Goal: Task Accomplishment & Management: Manage account settings

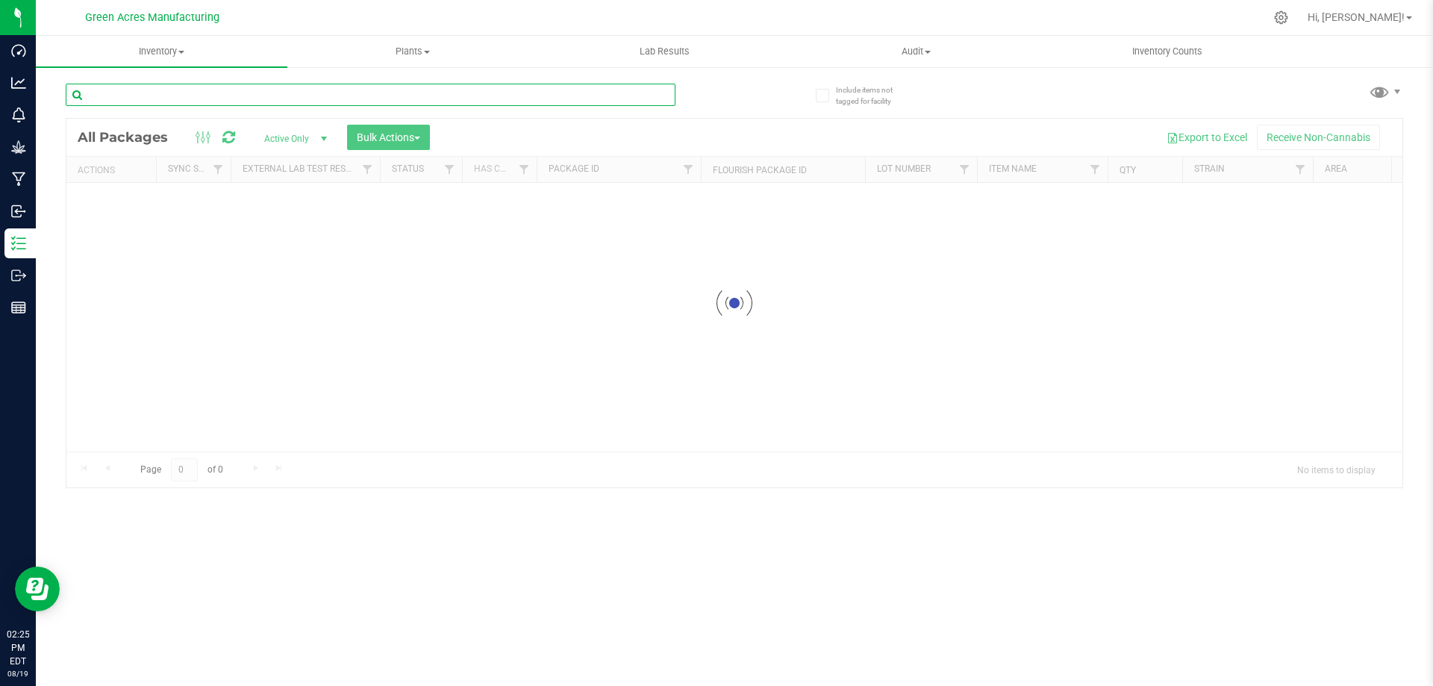
click at [343, 87] on input "text" at bounding box center [371, 95] width 610 height 22
click at [357, 96] on input "text" at bounding box center [371, 95] width 610 height 22
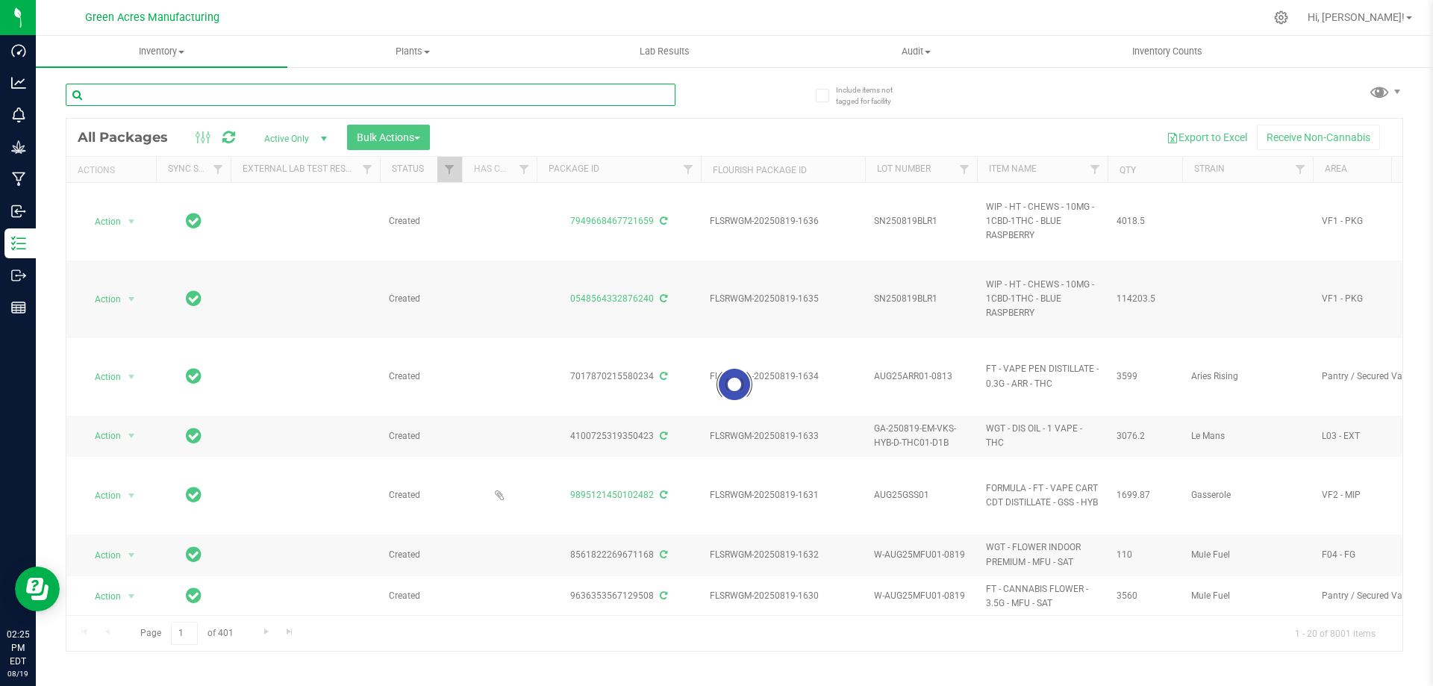
click at [343, 93] on input "text" at bounding box center [371, 95] width 610 height 22
paste input "GA-250818-CV-PZT-D-THCA10"
type input "GA-250818-CV-PZT-D-THCA10"
click at [663, 122] on div at bounding box center [734, 385] width 1336 height 532
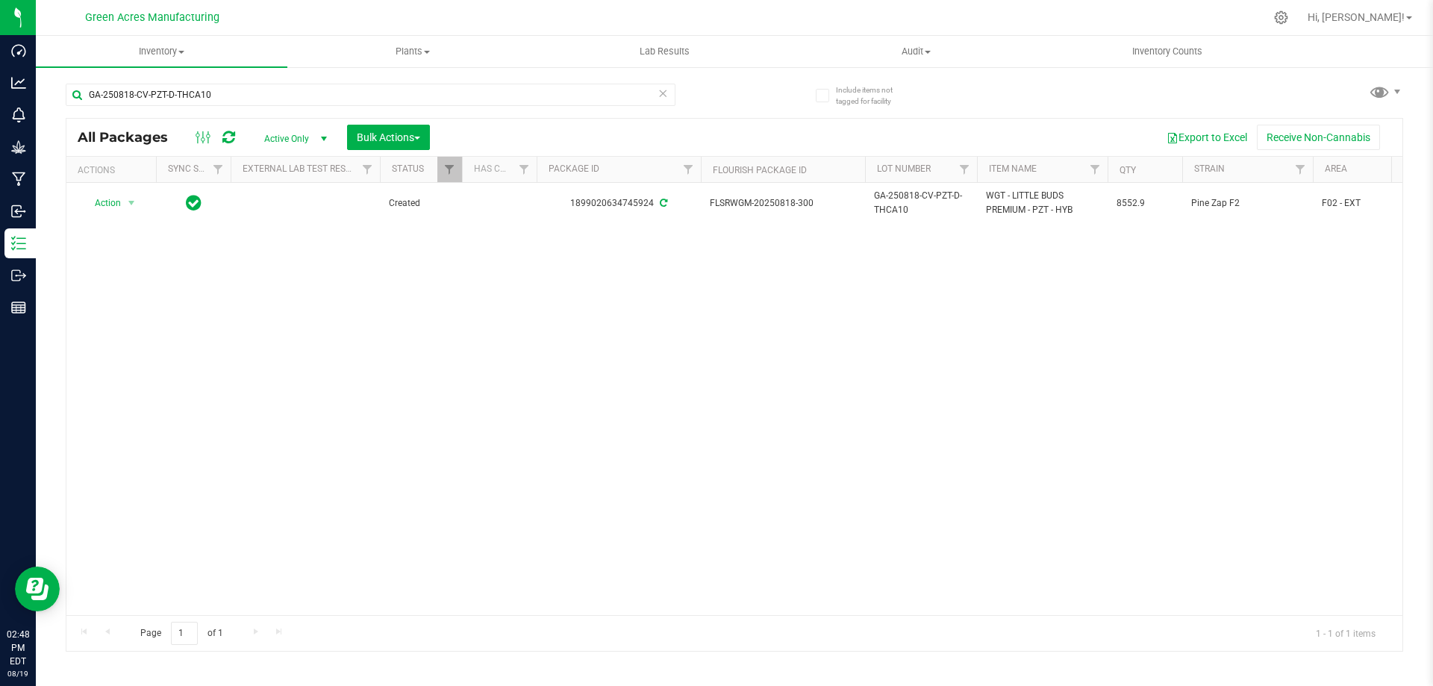
drag, startPoint x: 437, startPoint y: 358, endPoint x: 449, endPoint y: 348, distance: 15.9
click at [437, 358] on div "Action Action Adjust qty Create package Edit attributes Global inventory Locate…" at bounding box center [734, 399] width 1336 height 432
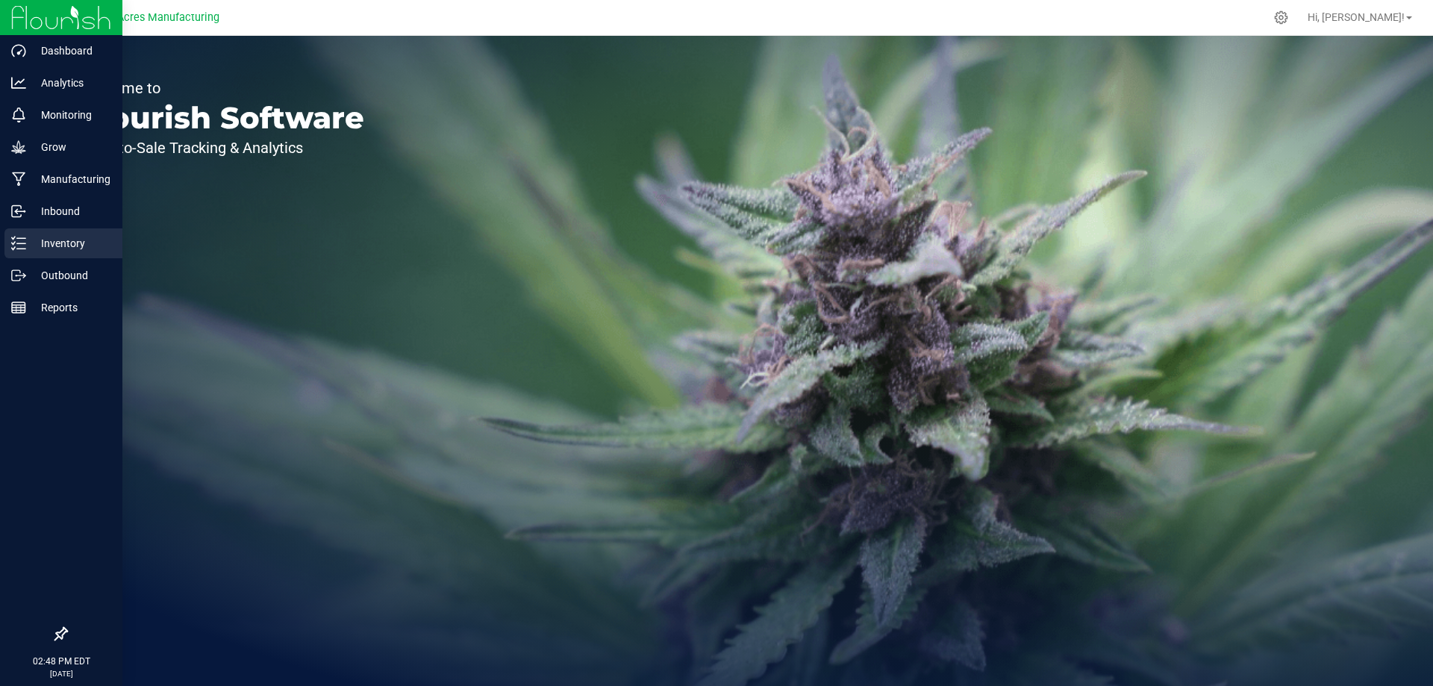
click at [25, 247] on icon at bounding box center [18, 243] width 15 height 15
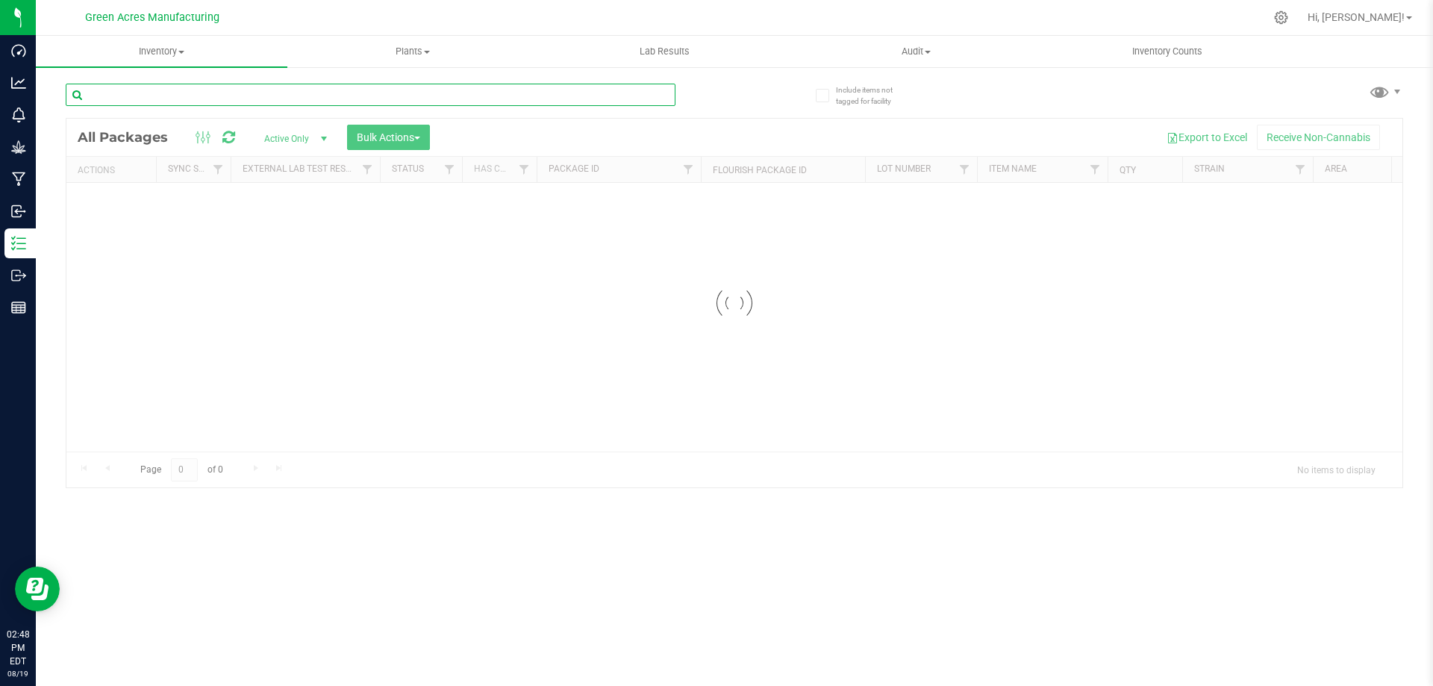
click at [208, 94] on input "text" at bounding box center [371, 95] width 610 height 22
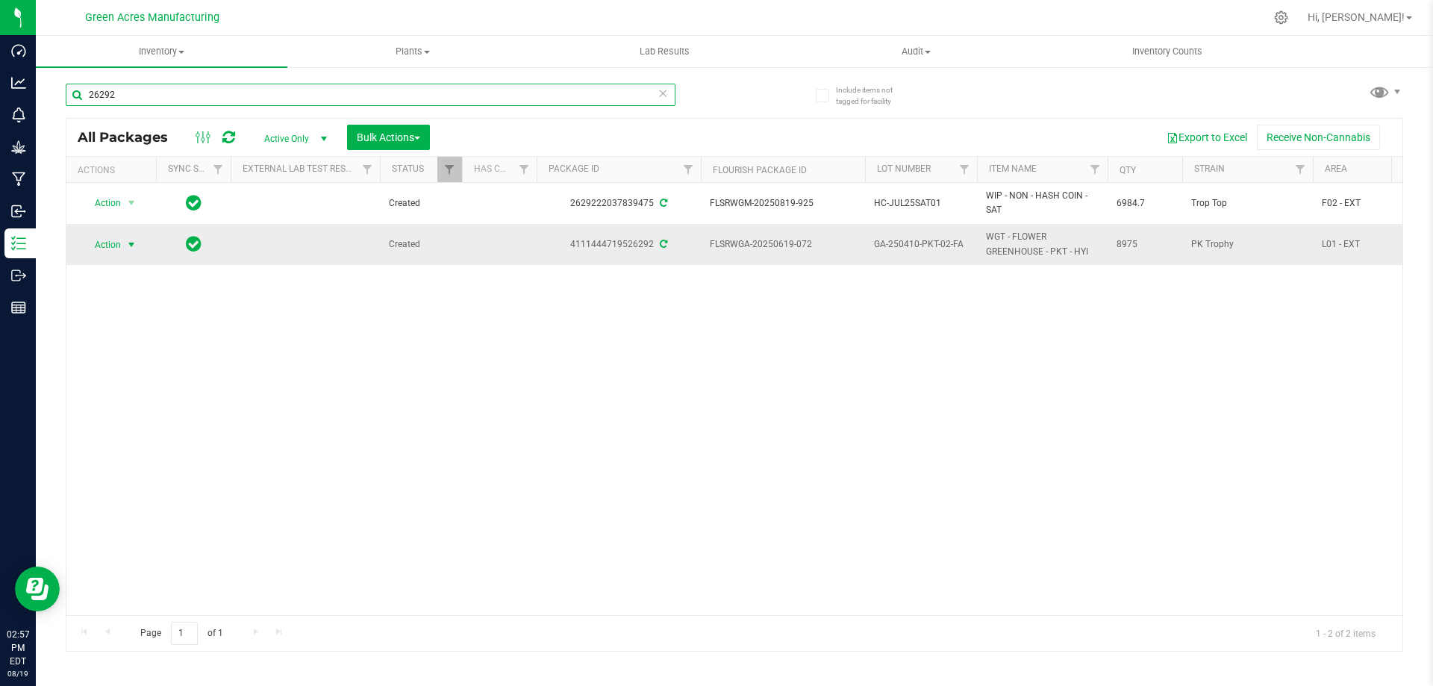
type input "26292"
click at [128, 244] on span "select" at bounding box center [131, 245] width 12 height 12
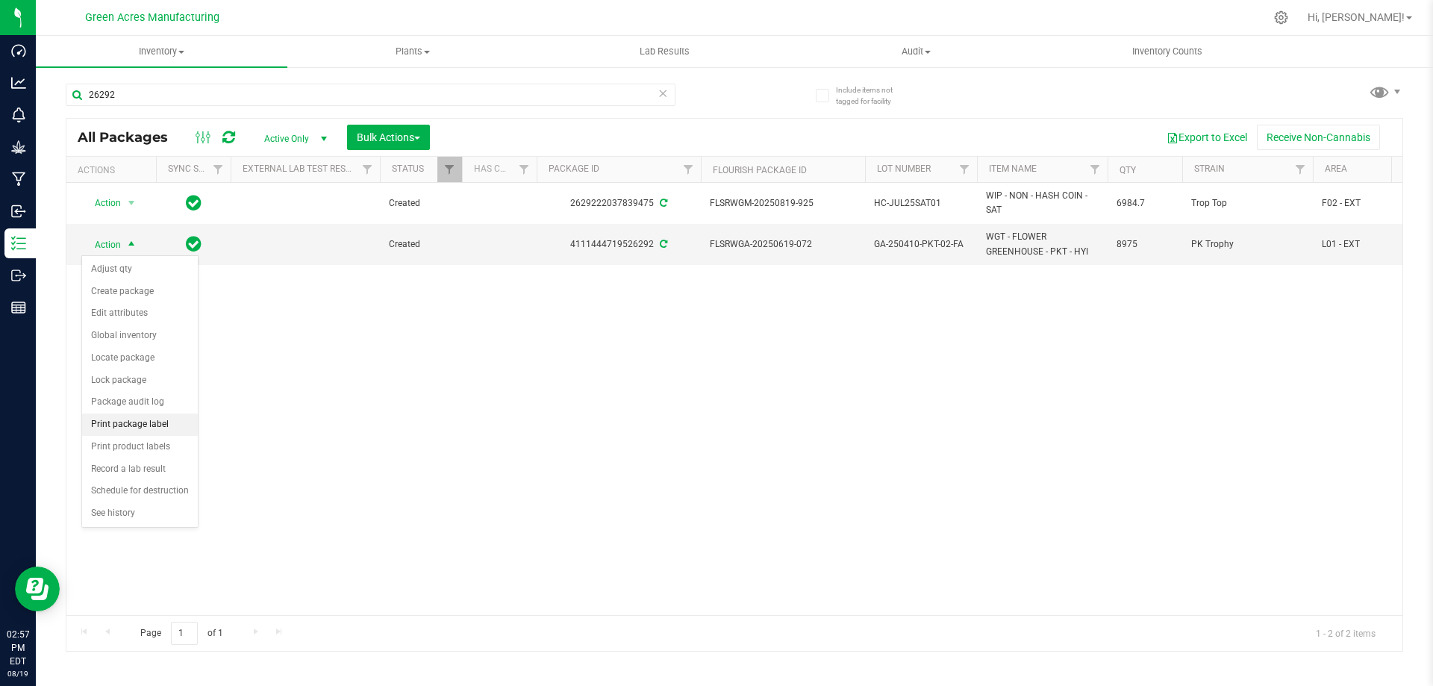
click at [148, 419] on li "Print package label" at bounding box center [140, 424] width 116 height 22
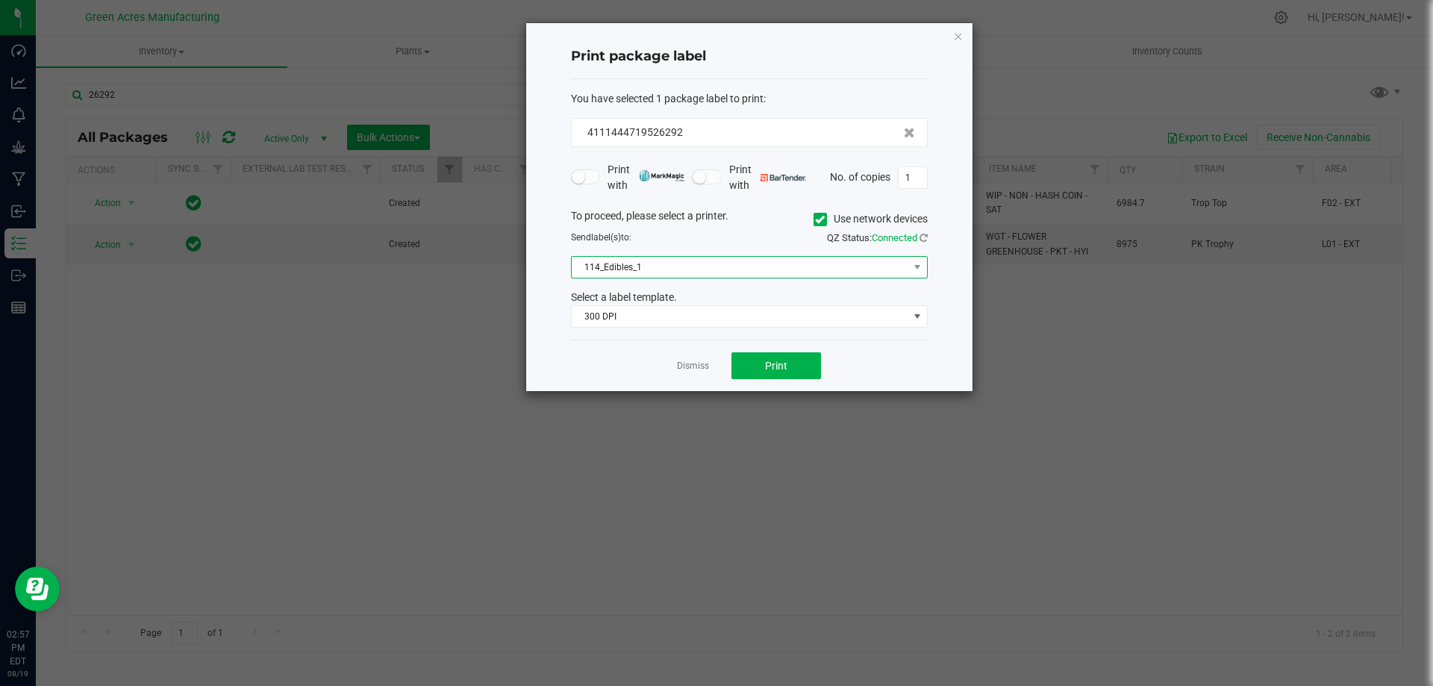
click at [745, 266] on span "114_Edibles_1" at bounding box center [740, 267] width 337 height 21
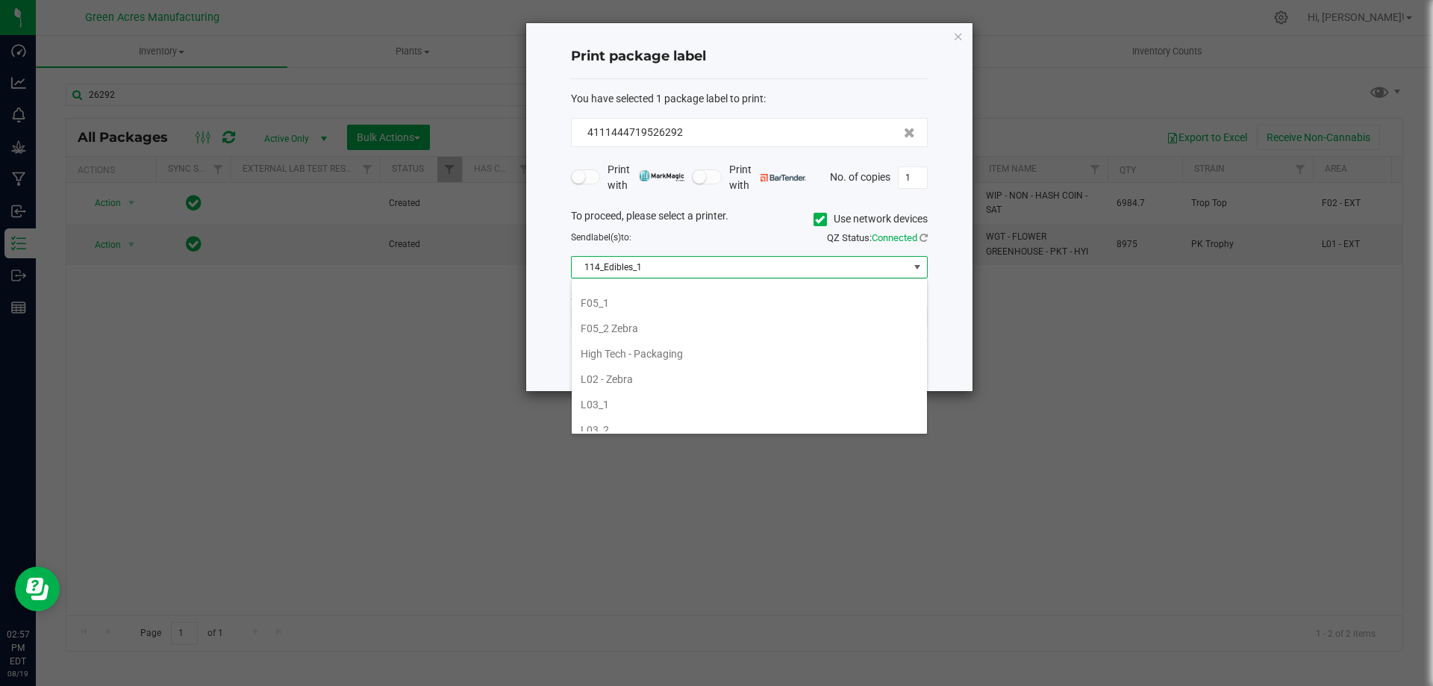
scroll to position [448, 0]
click at [663, 357] on li "L02 - Zebra" at bounding box center [749, 354] width 355 height 25
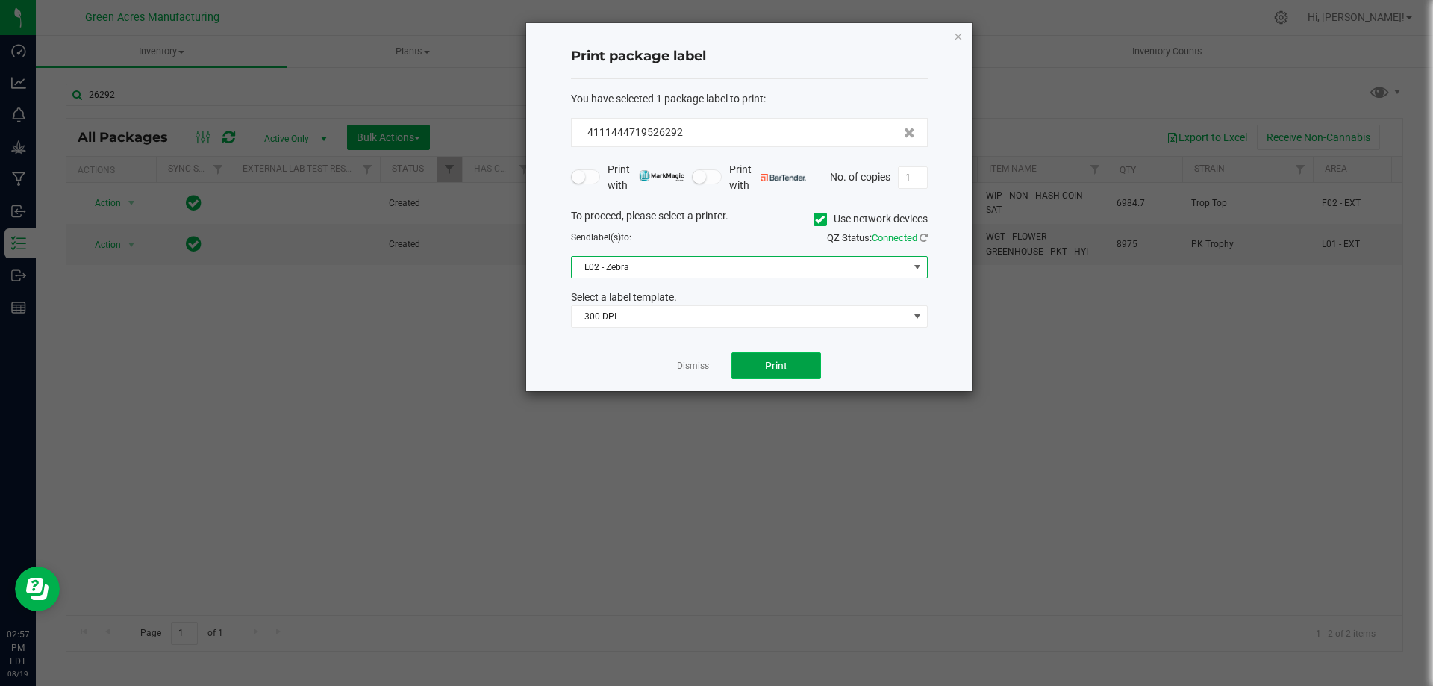
click at [756, 360] on button "Print" at bounding box center [776, 365] width 90 height 27
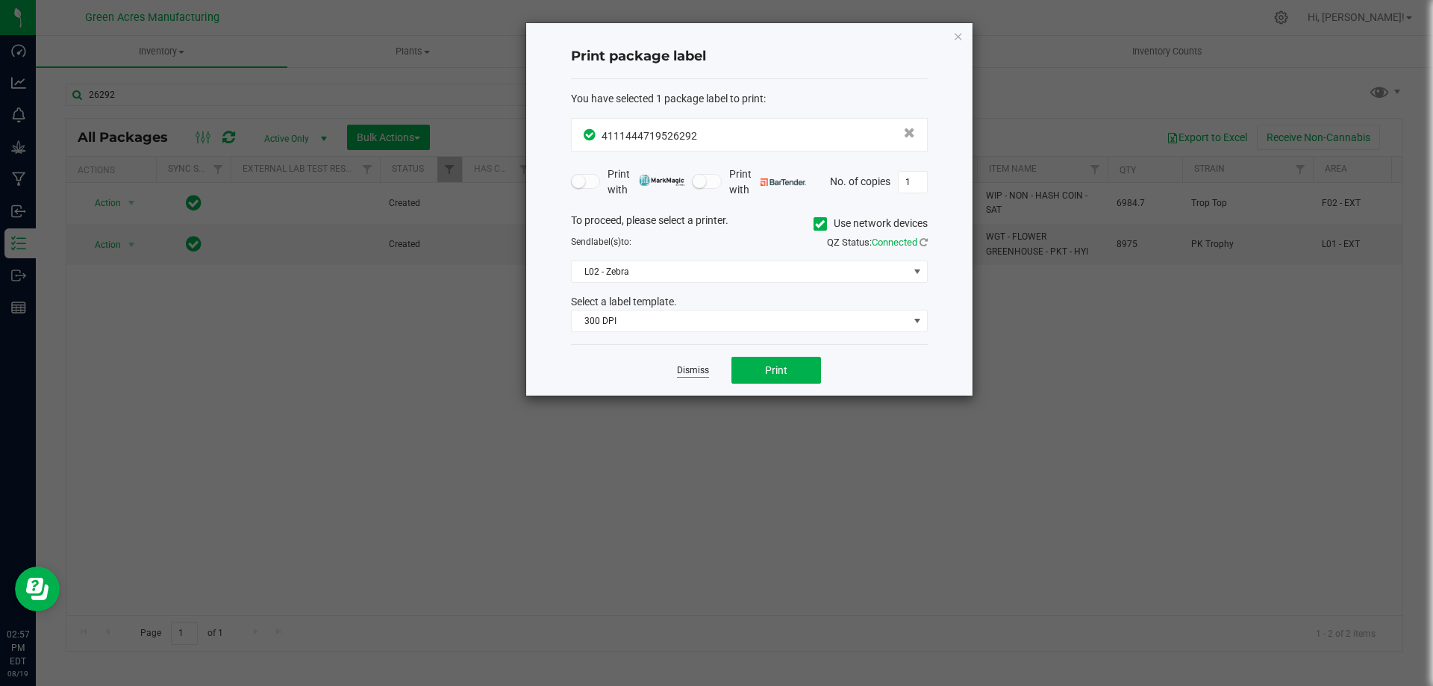
click at [685, 367] on link "Dismiss" at bounding box center [693, 370] width 32 height 13
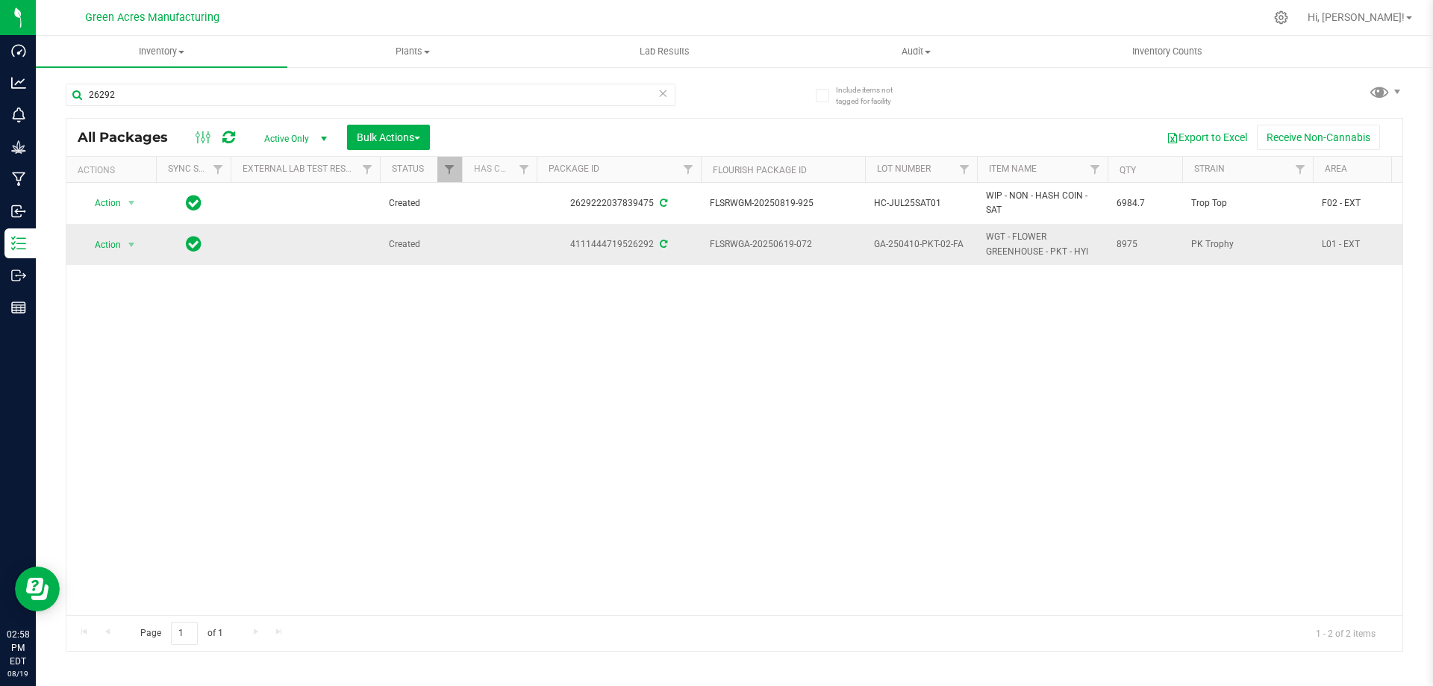
click at [907, 248] on span "GA-250410-PKT-02-FA" at bounding box center [921, 244] width 94 height 14
click at [907, 248] on input "GA-250410-PKT-02-FA" at bounding box center [917, 244] width 107 height 23
click at [826, 390] on div "Action Action Adjust qty Create package Edit attributes Global inventory Locate…" at bounding box center [734, 399] width 1336 height 432
click at [905, 246] on span "GA-250410-PKT-02-FA" at bounding box center [921, 244] width 94 height 14
click at [905, 246] on input "GA-250410-PKT-02-FA" at bounding box center [917, 244] width 107 height 23
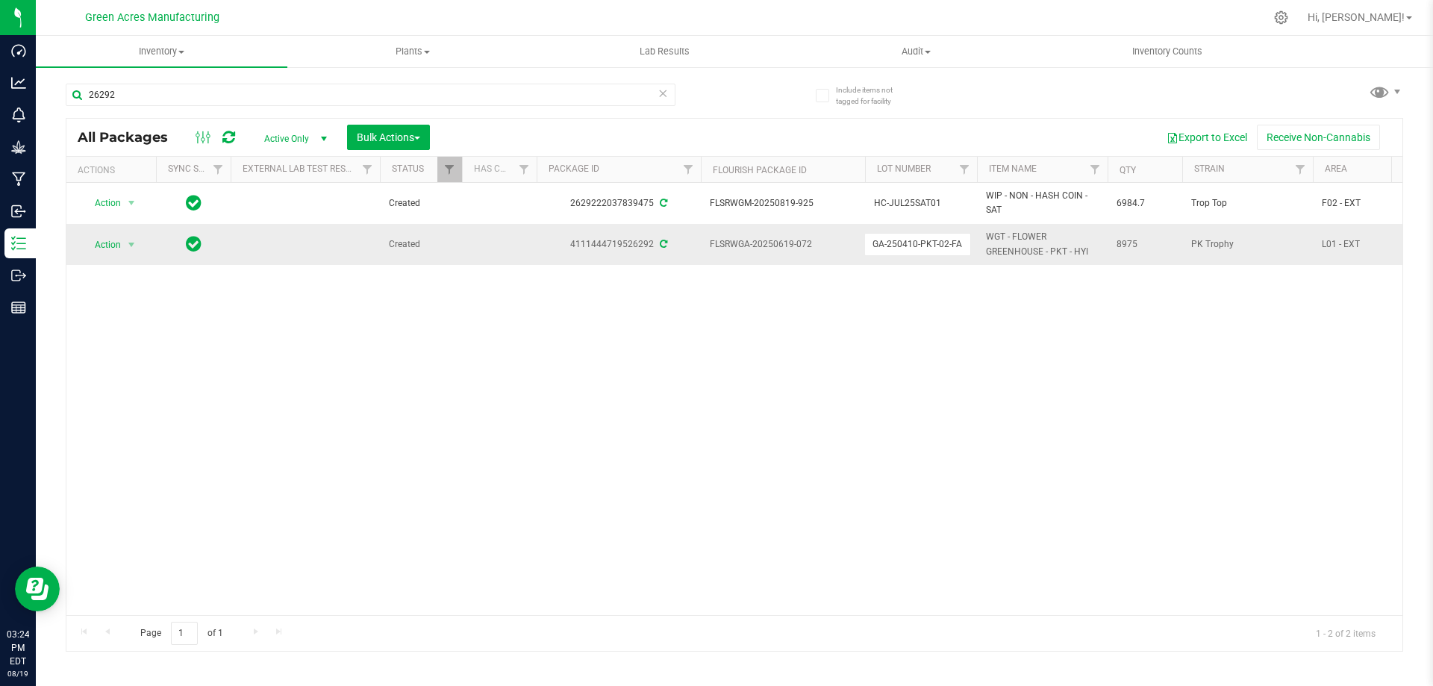
type input "GA-250819-CV-PKT-D-THCA11"
click at [843, 384] on div "All Packages Active Only Active Only Lab Samples Locked All External Internal B…" at bounding box center [734, 385] width 1337 height 534
click at [331, 90] on input "26292" at bounding box center [371, 95] width 610 height 22
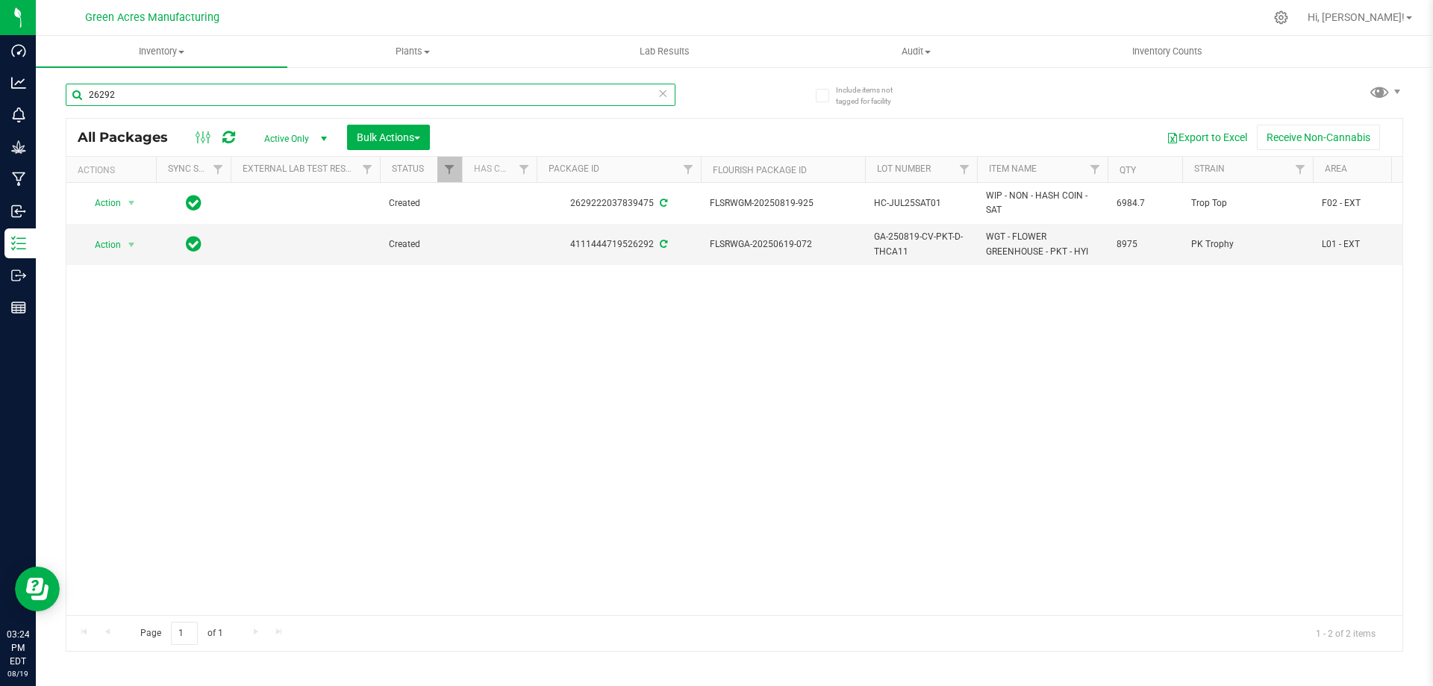
click at [331, 90] on input "26292" at bounding box center [371, 95] width 610 height 22
paste input "GA-250819-CV-PKT-D-THCA11"
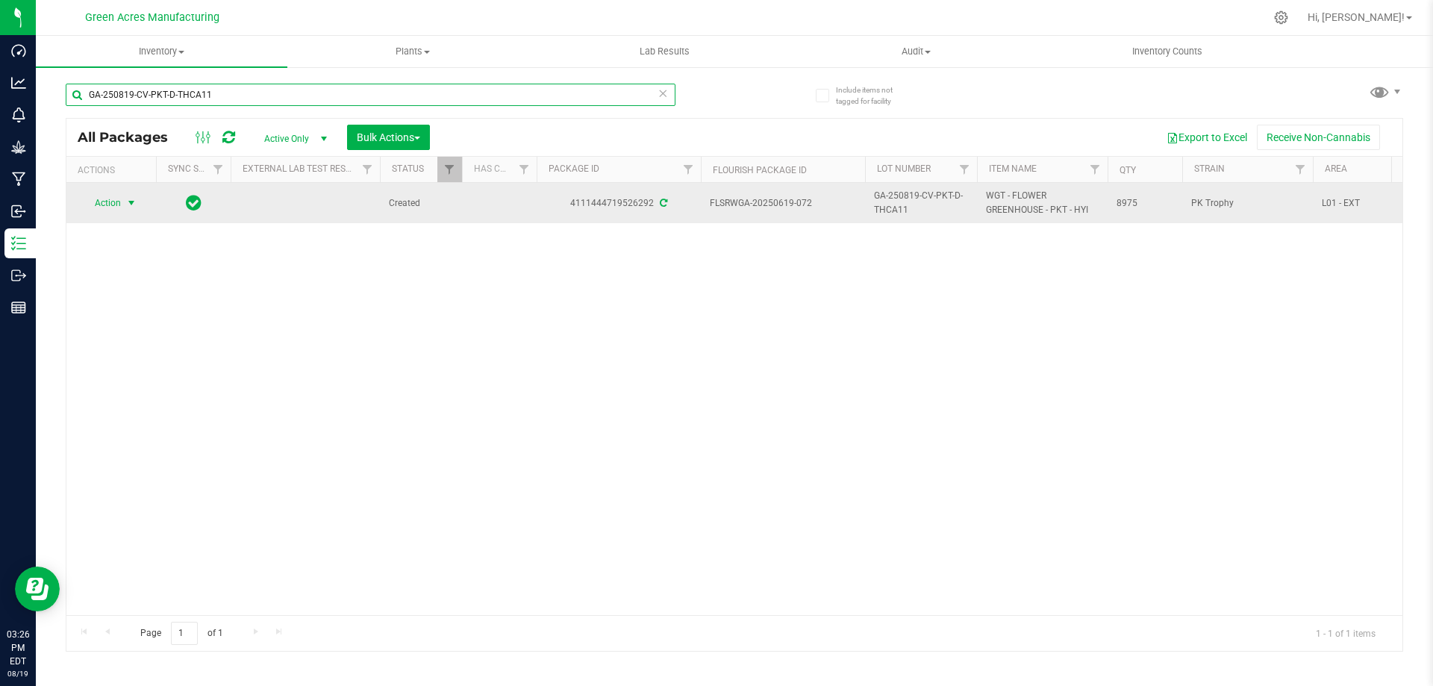
type input "GA-250819-CV-PKT-D-THCA11"
click at [109, 199] on span "Action" at bounding box center [101, 203] width 40 height 21
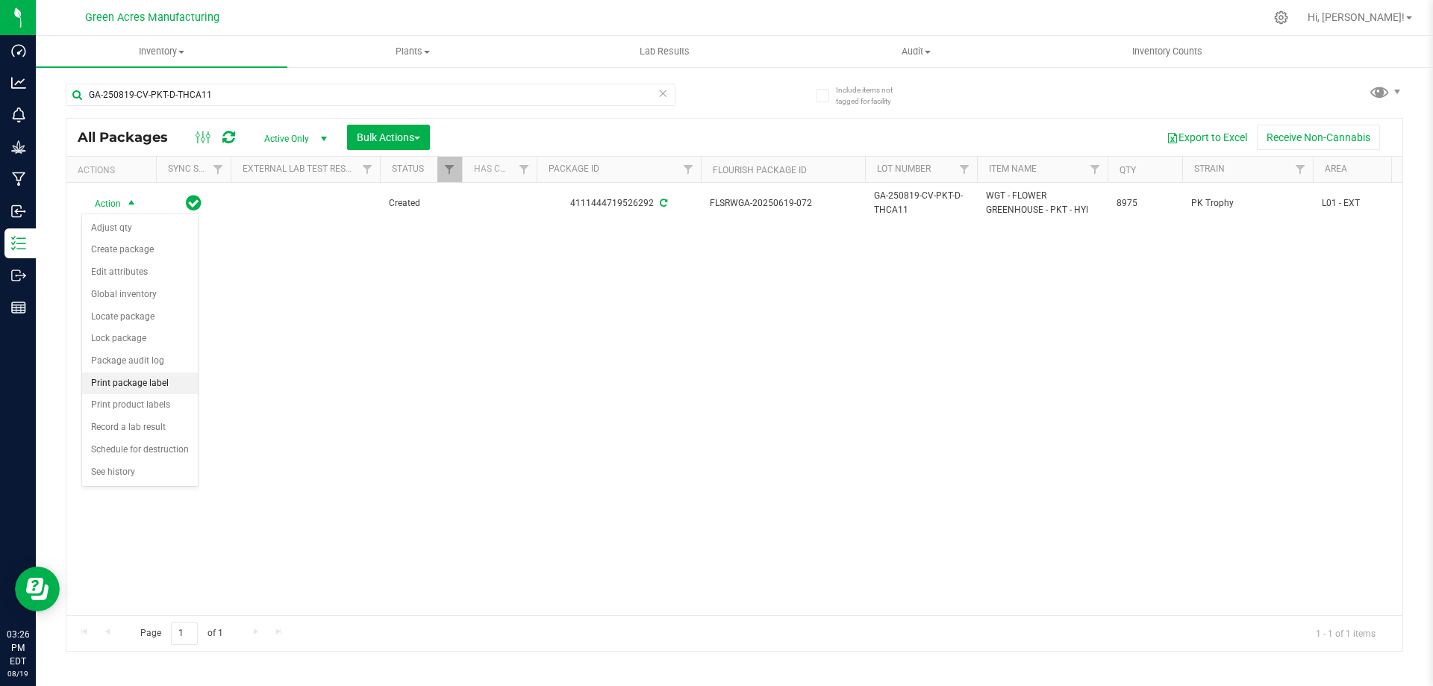
click at [129, 384] on li "Print package label" at bounding box center [140, 383] width 116 height 22
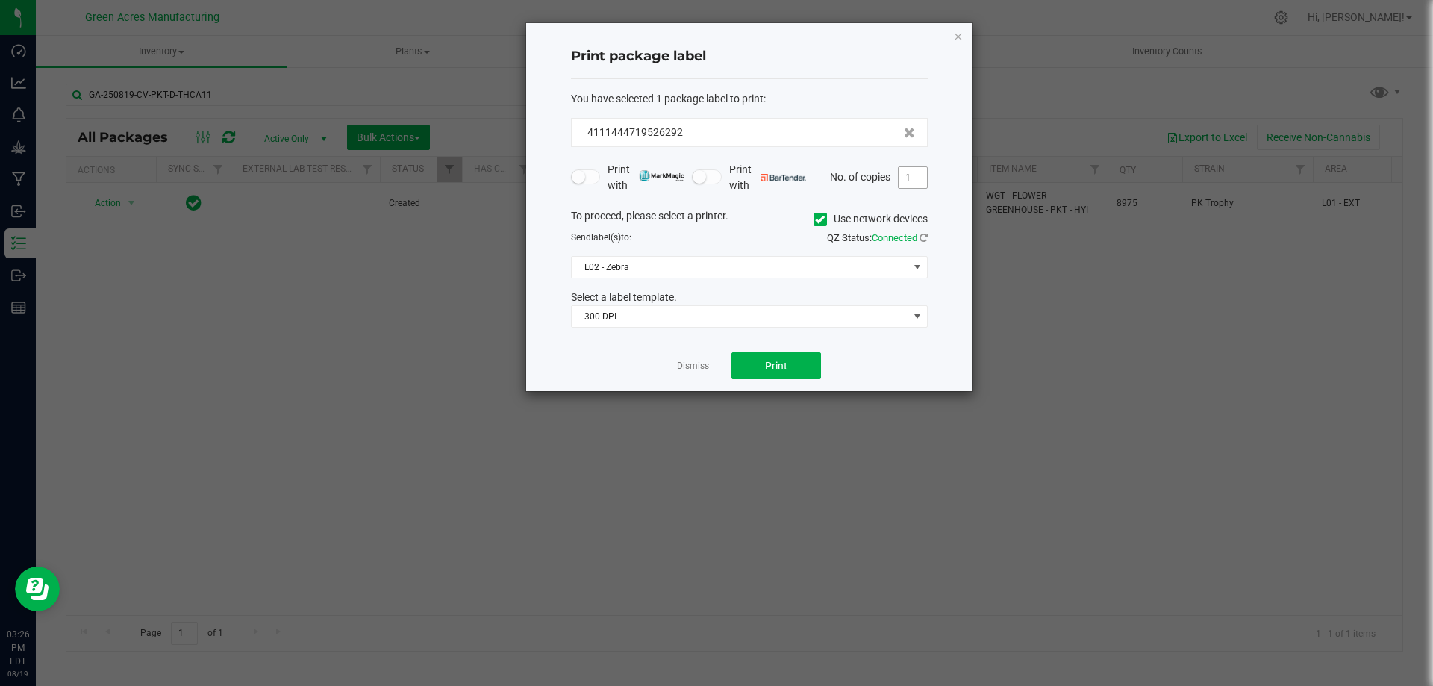
click at [913, 181] on input "1" at bounding box center [912, 177] width 28 height 21
type input "3"
click at [757, 354] on button "Print" at bounding box center [776, 365] width 90 height 27
click at [693, 367] on link "Dismiss" at bounding box center [693, 366] width 32 height 13
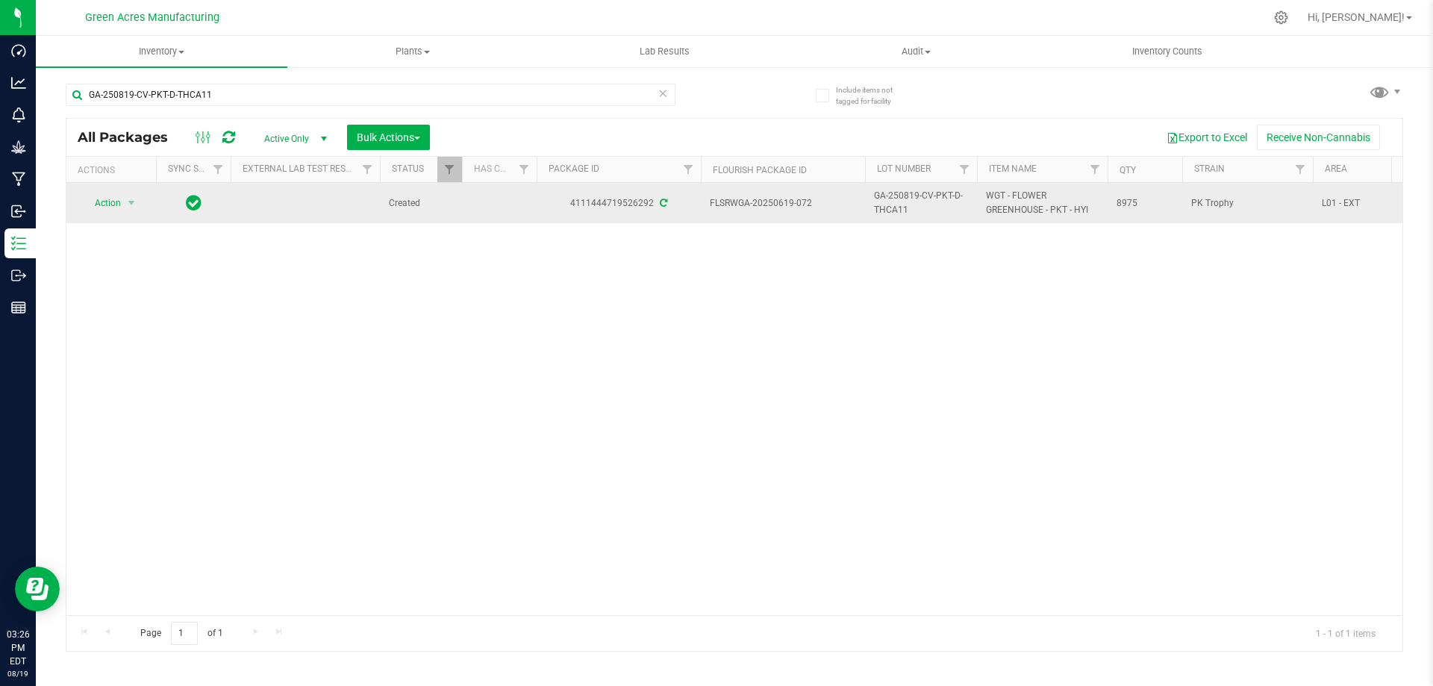
click at [889, 199] on span "GA-250819-CV-PKT-D-THCA11" at bounding box center [921, 203] width 94 height 28
click at [889, 199] on input "GA-250819-CV-PKT-D-THCA11" at bounding box center [917, 203] width 107 height 23
type input "GA-250819-CV-PKT-C-THCA11"
click at [436, 101] on input "GA-250819-CV-PKT-D-THCA11" at bounding box center [371, 95] width 610 height 22
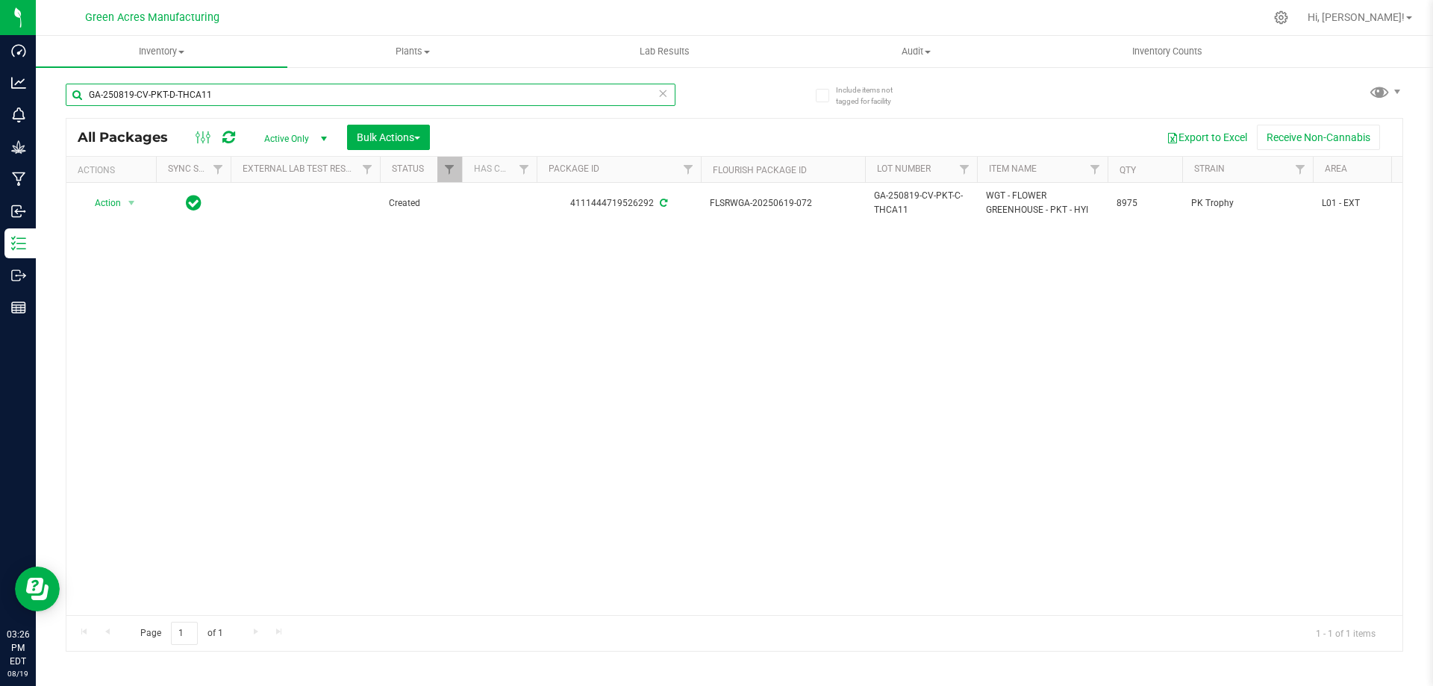
click at [436, 101] on input "GA-250819-CV-PKT-D-THCA11" at bounding box center [371, 95] width 610 height 22
paste input "C"
type input "GA-250819-CV-PKT-C-THCA11"
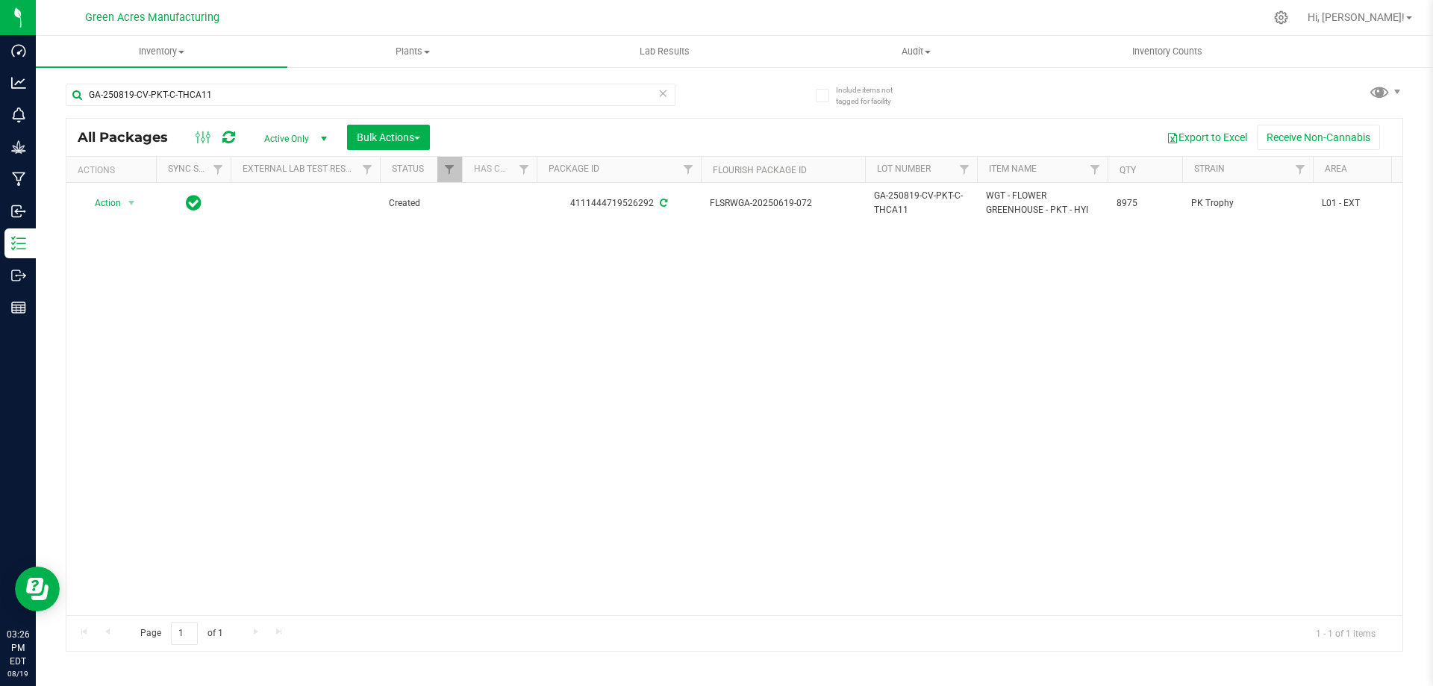
click at [386, 336] on div "Action Action Adjust qty Create package Edit attributes Global inventory Locate…" at bounding box center [734, 399] width 1336 height 432
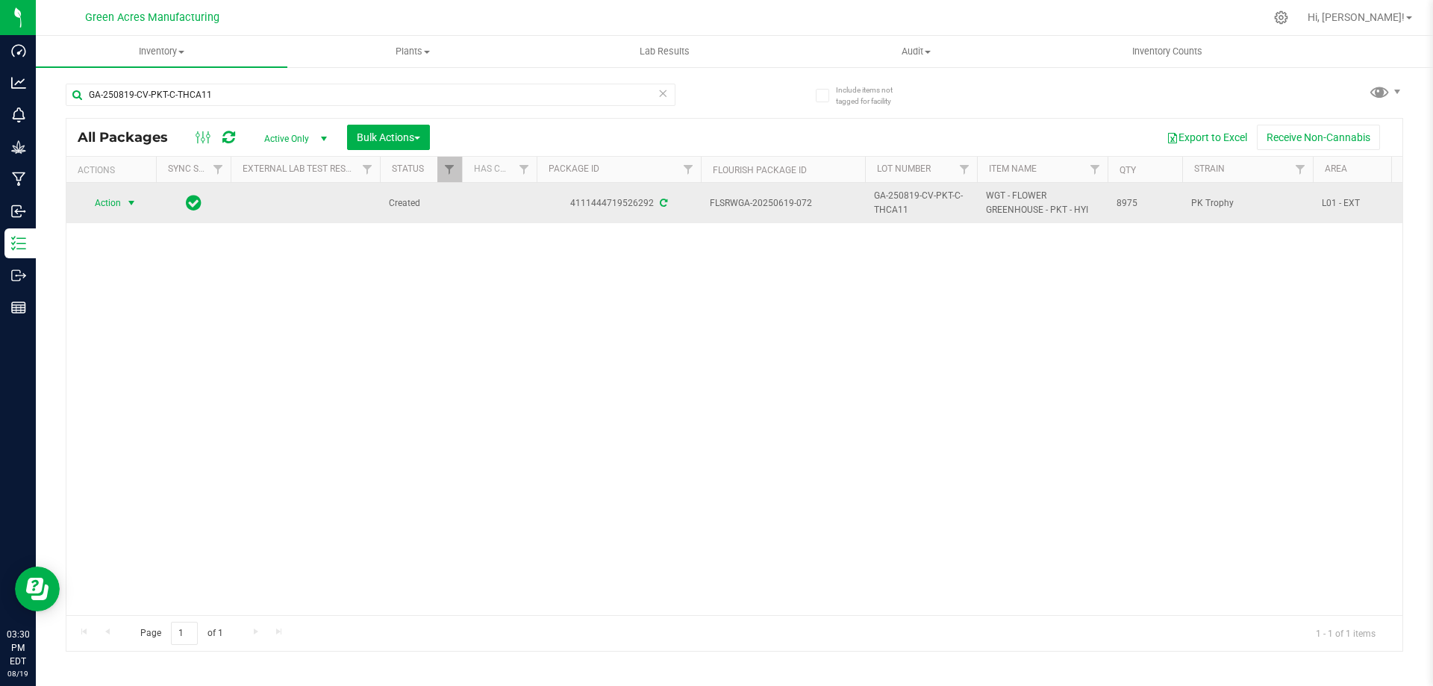
click at [123, 208] on span "select" at bounding box center [131, 203] width 19 height 21
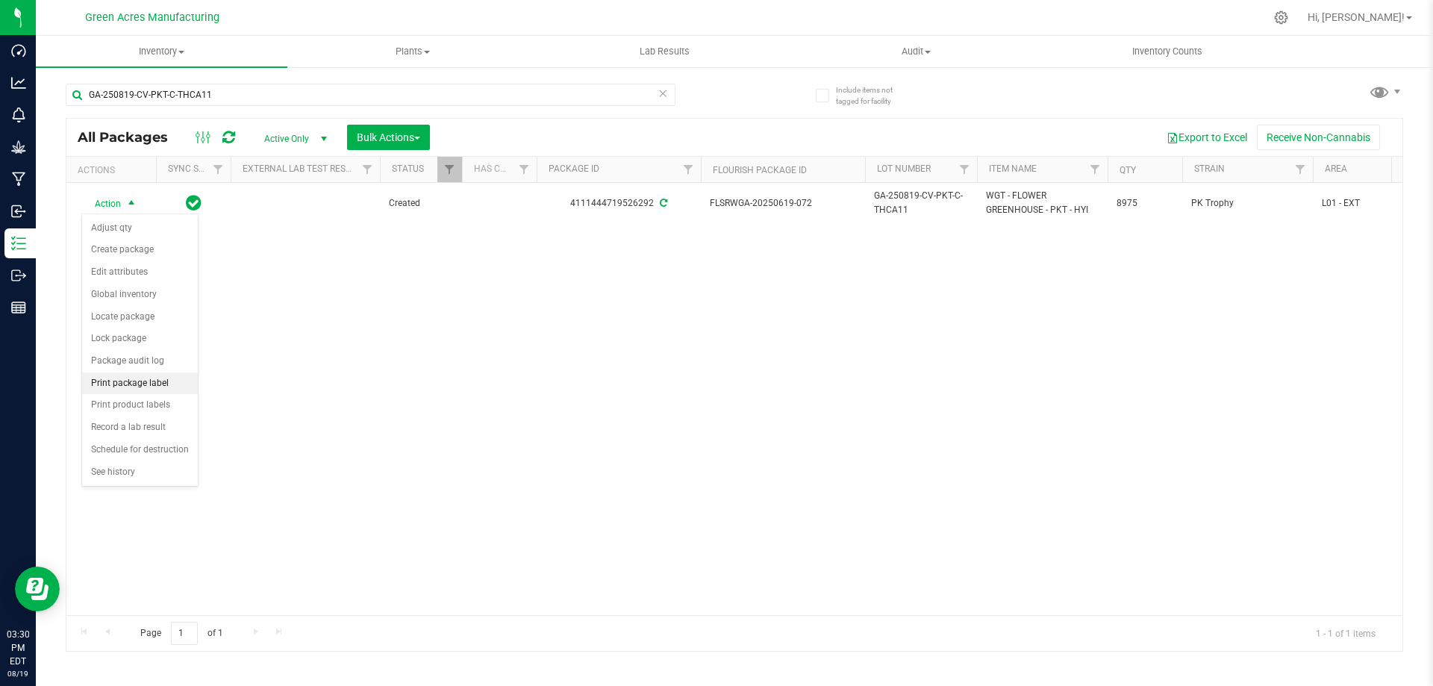
click at [128, 381] on li "Print package label" at bounding box center [140, 383] width 116 height 22
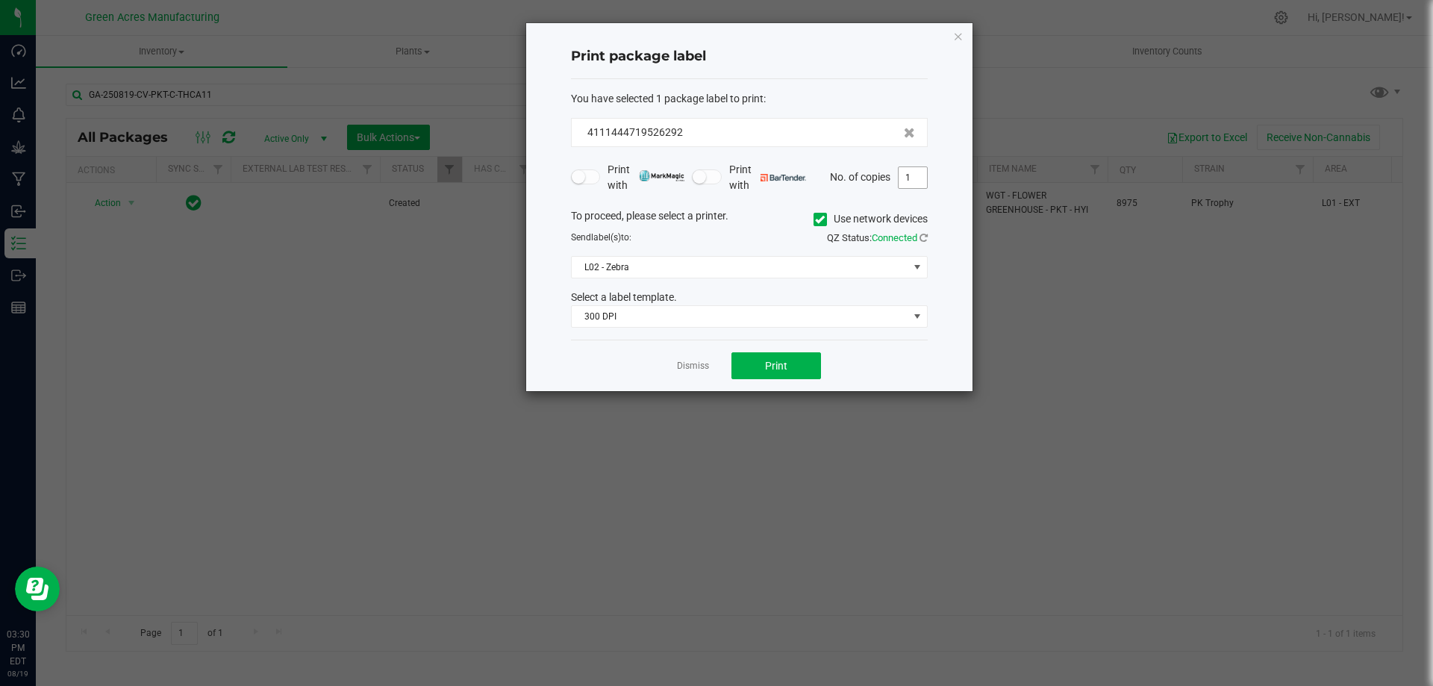
click at [902, 181] on input "1" at bounding box center [912, 177] width 28 height 21
type input "3"
click at [778, 368] on span "Print" at bounding box center [776, 366] width 22 height 12
click at [683, 365] on link "Dismiss" at bounding box center [693, 366] width 32 height 13
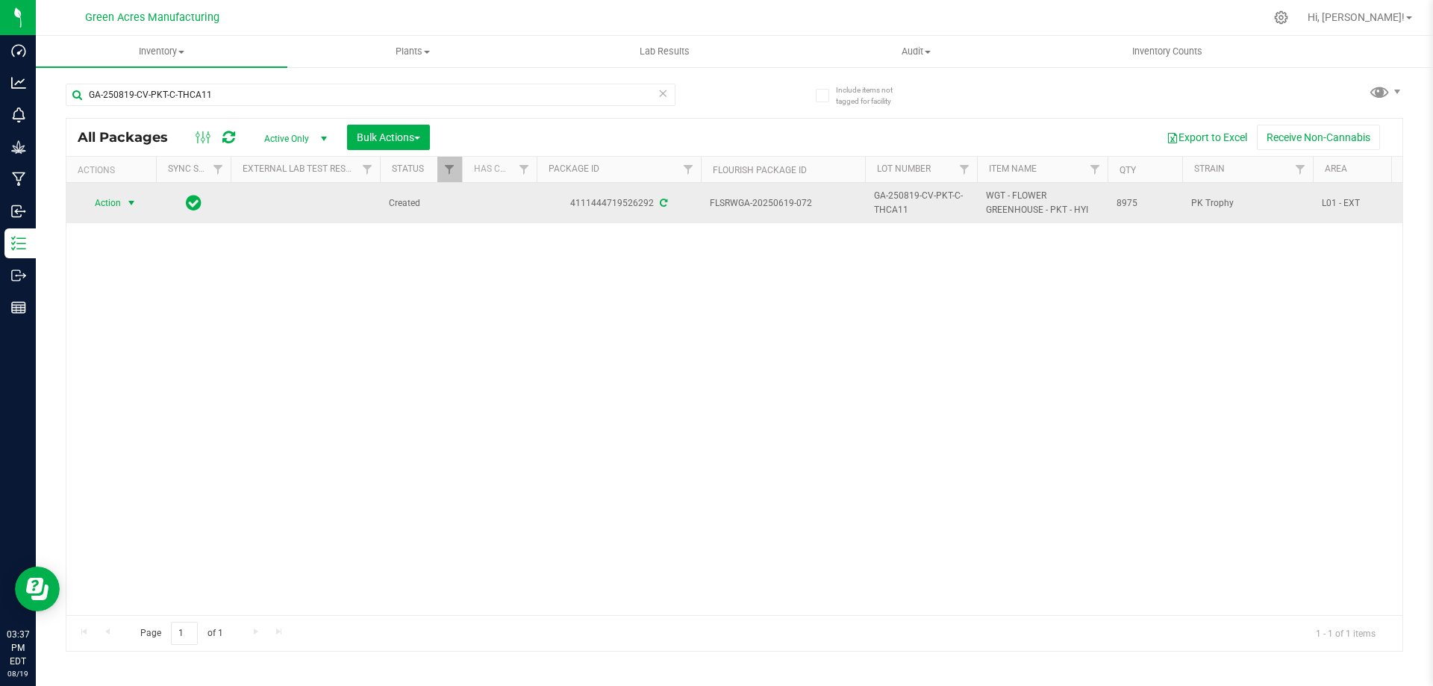
click at [129, 197] on span "select" at bounding box center [131, 203] width 12 height 12
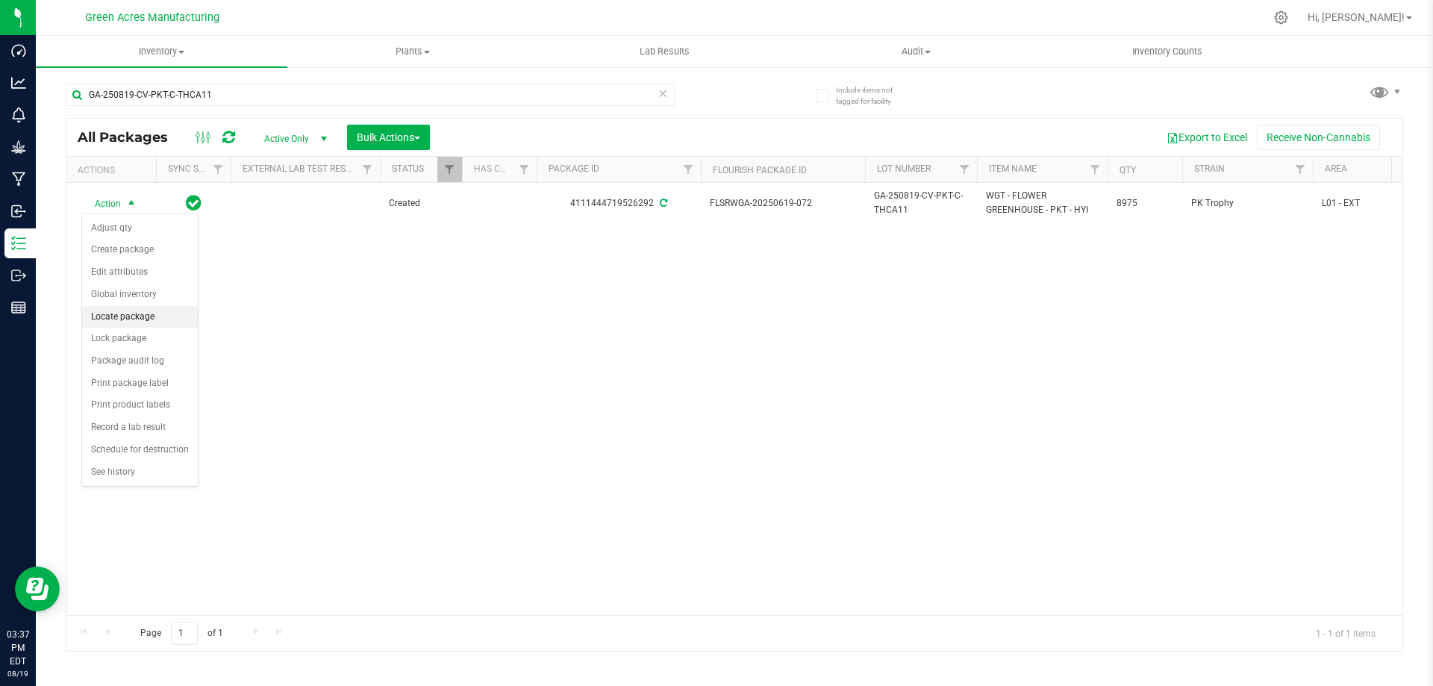
click at [123, 311] on li "Locate package" at bounding box center [140, 317] width 116 height 22
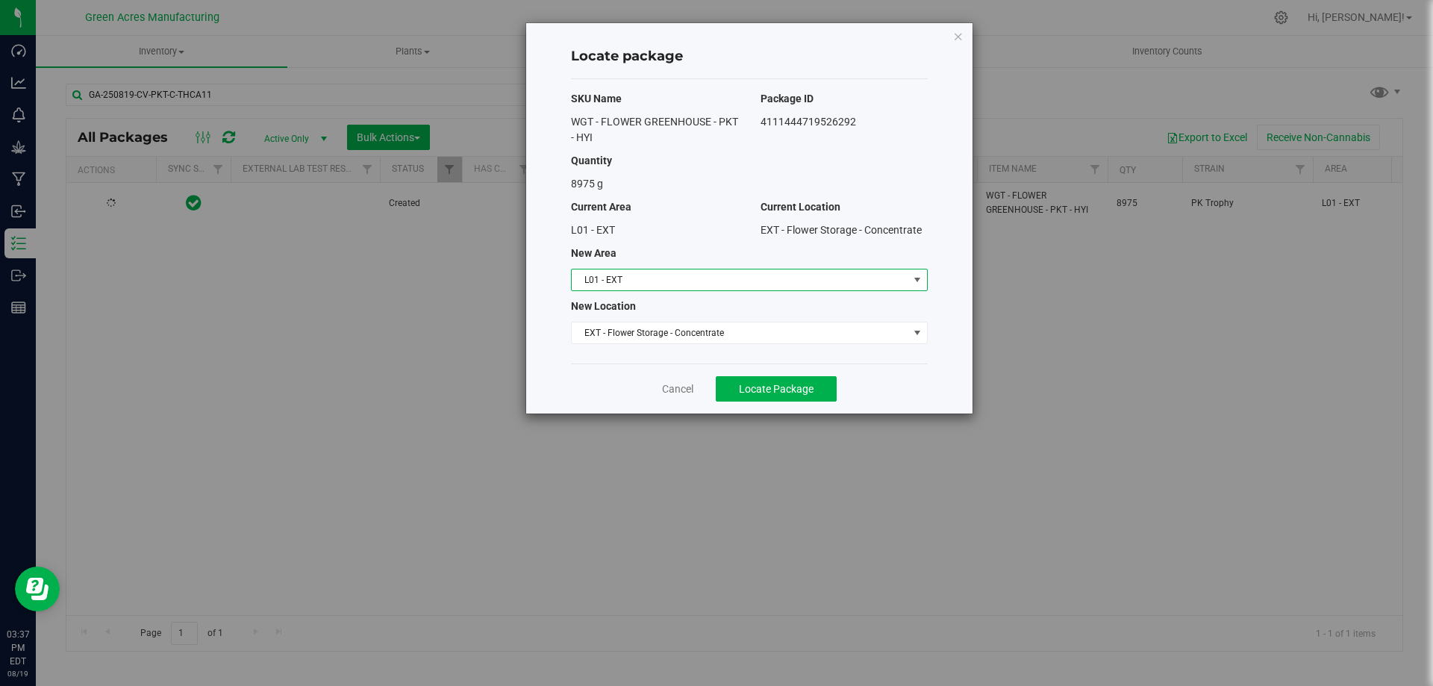
click at [657, 287] on span "L01 - EXT" at bounding box center [740, 279] width 337 height 21
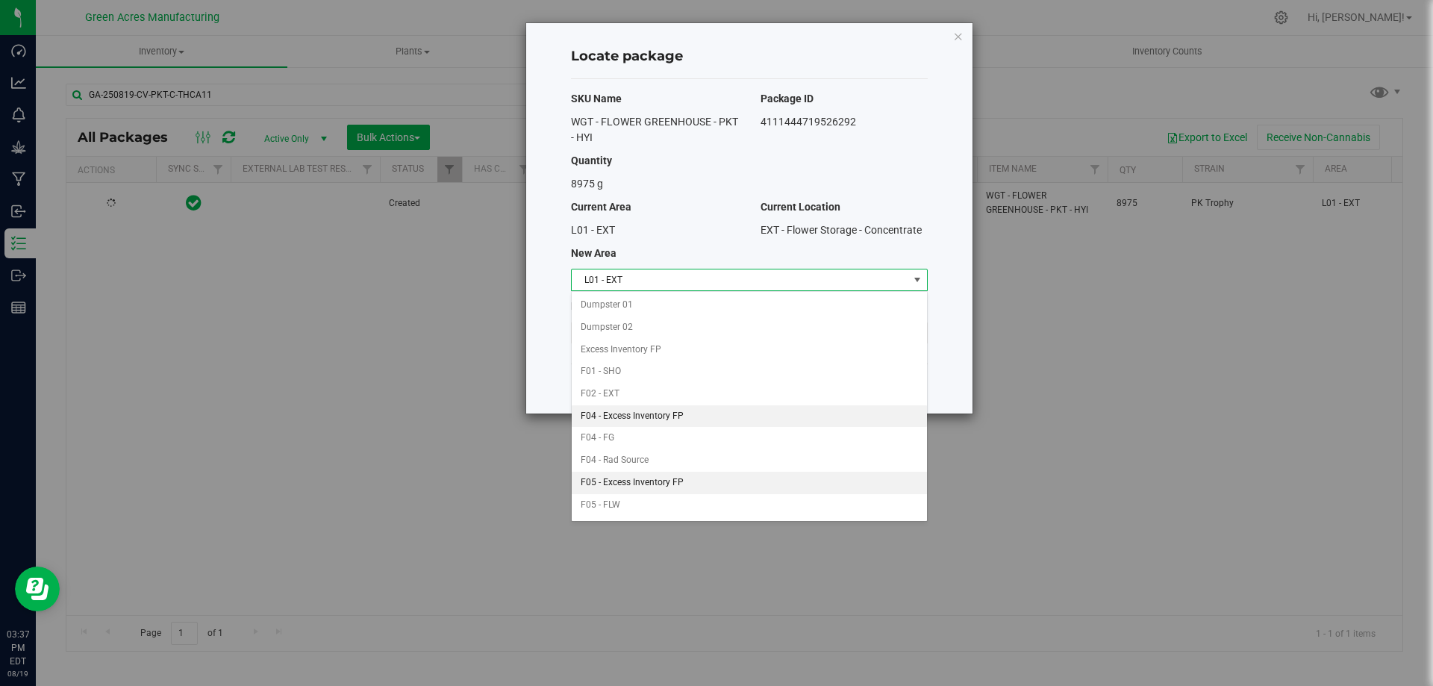
scroll to position [87, 0]
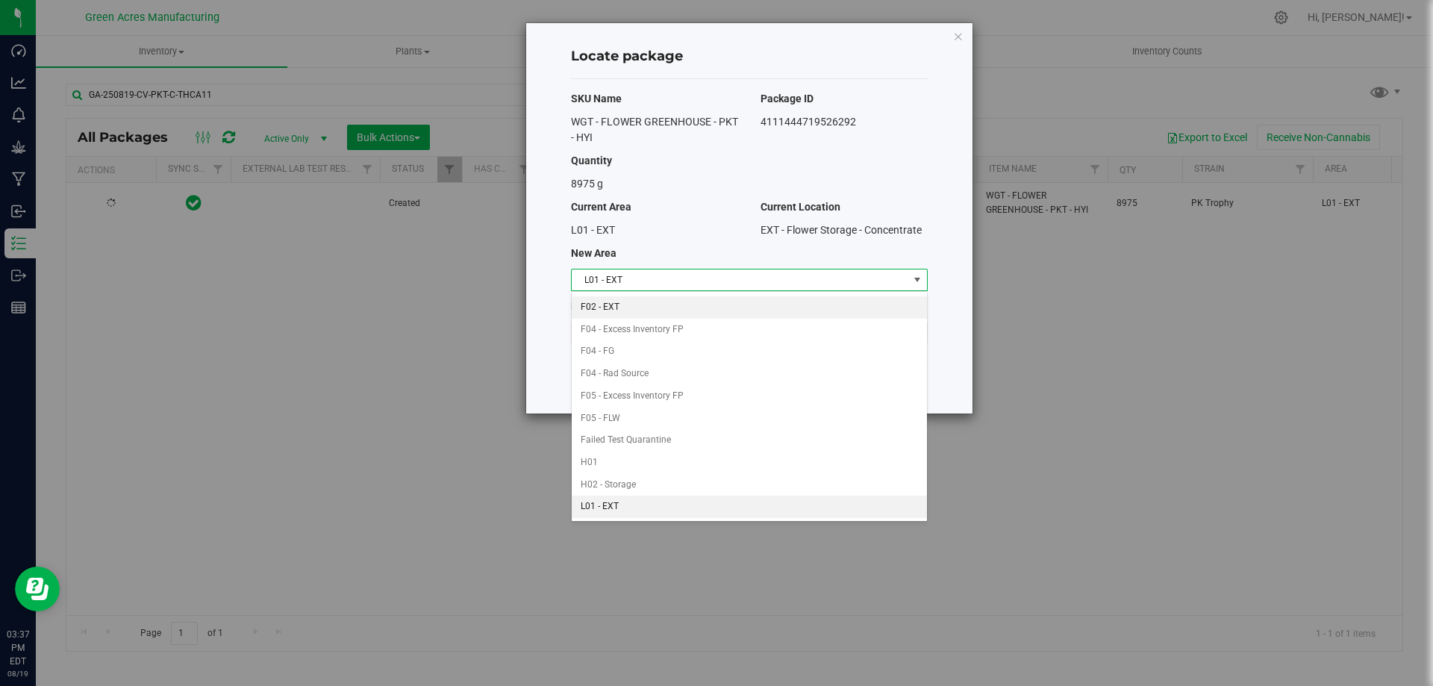
click at [626, 305] on li "F02 - EXT" at bounding box center [749, 307] width 355 height 22
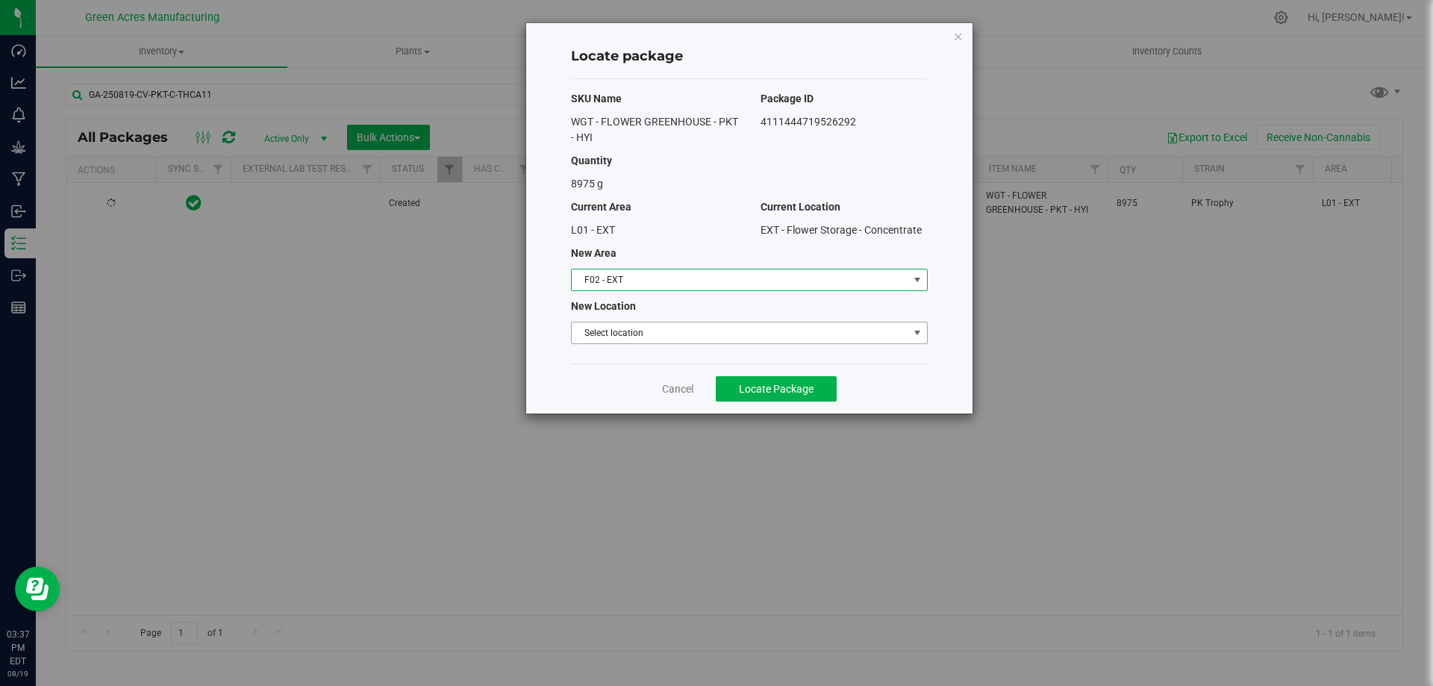
click at [644, 336] on span "Select location" at bounding box center [740, 332] width 337 height 21
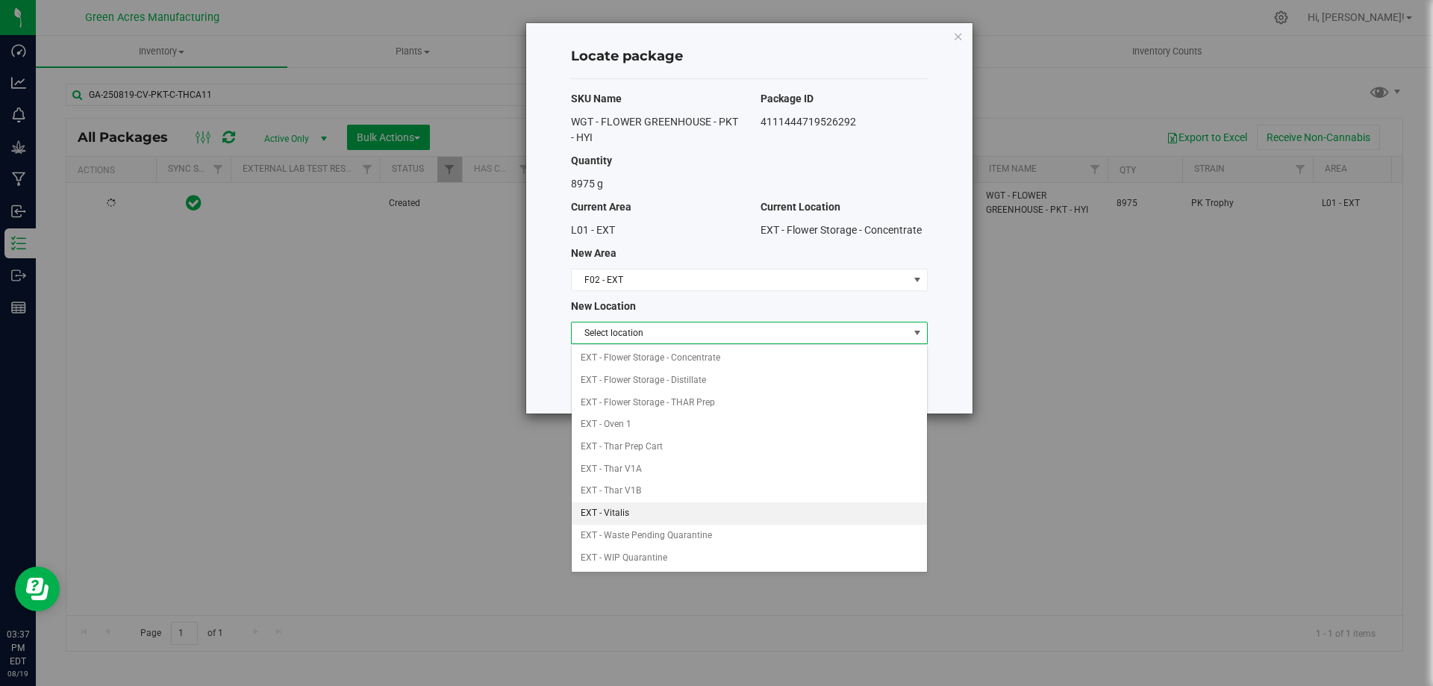
click at [610, 515] on li "EXT - Vitalis" at bounding box center [749, 513] width 355 height 22
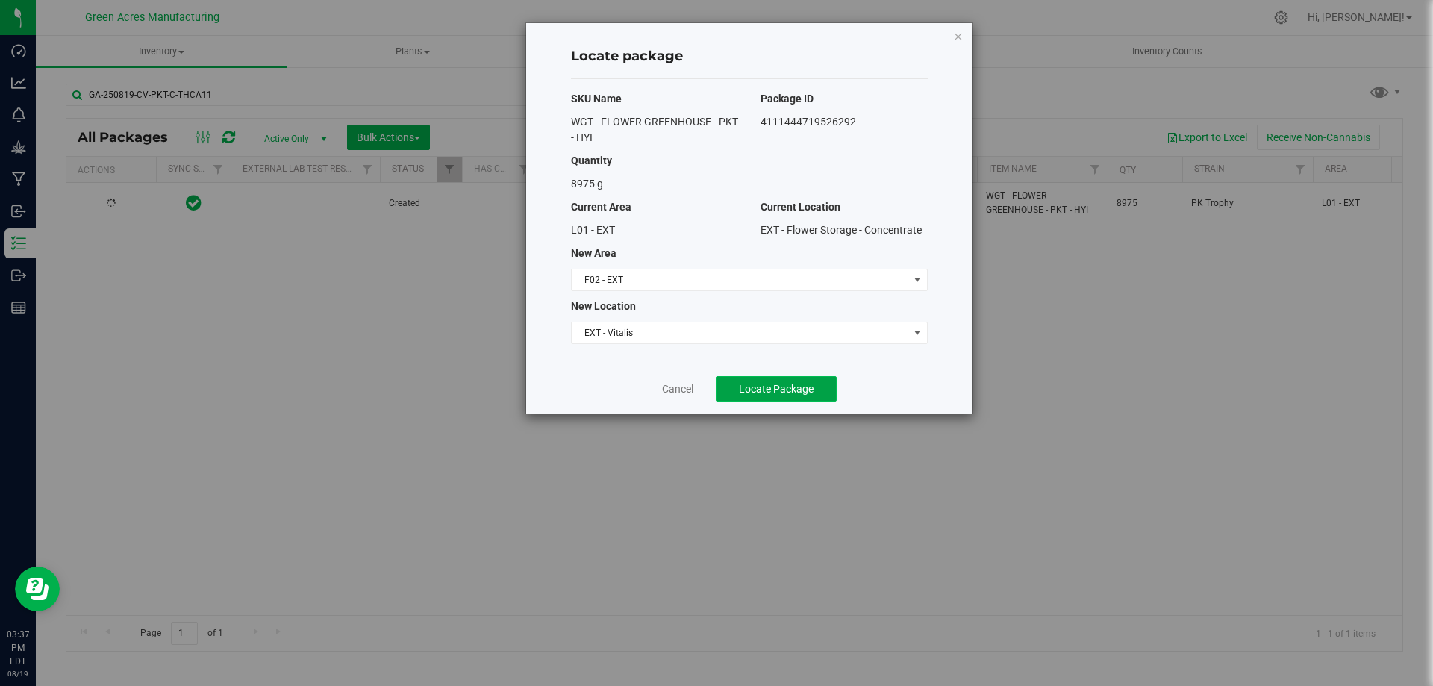
click at [763, 387] on span "Locate Package" at bounding box center [776, 389] width 75 height 12
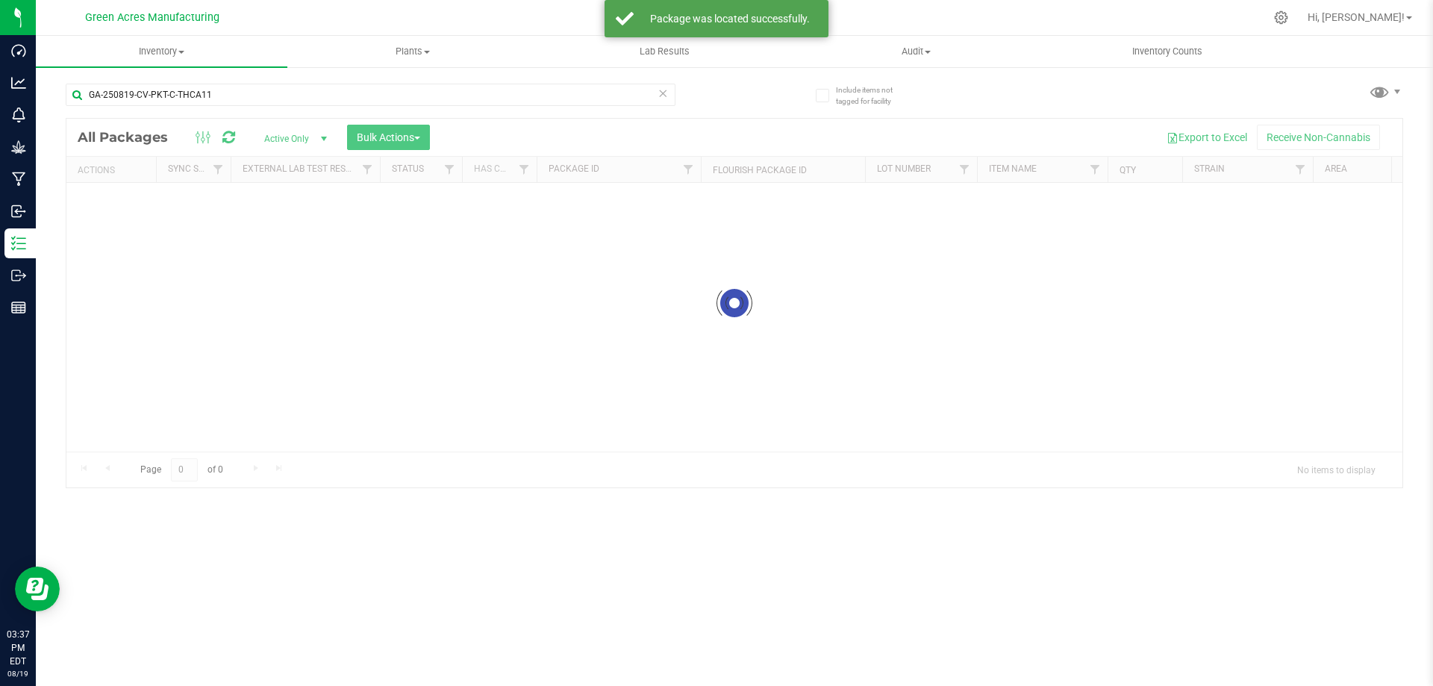
click at [975, 386] on div at bounding box center [734, 303] width 1336 height 369
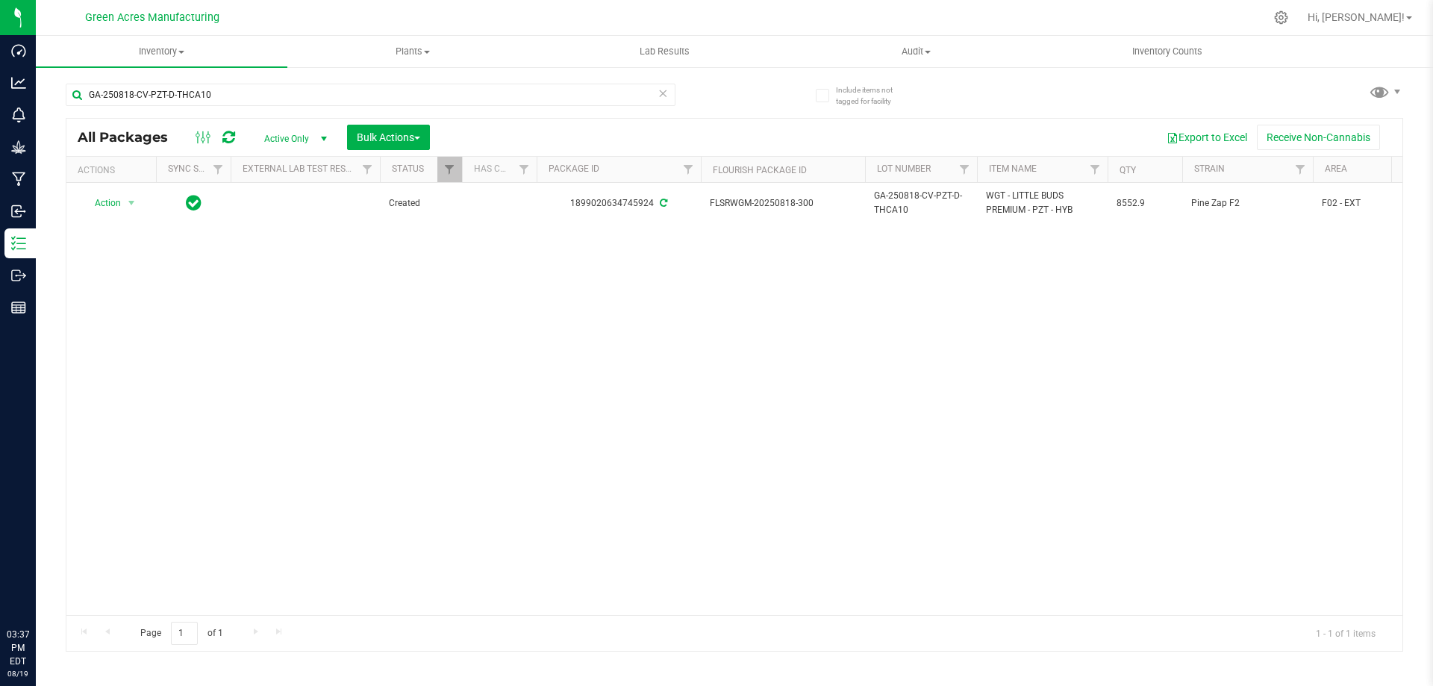
click at [825, 325] on div "Action Action Adjust qty Create package Edit attributes Global inventory Locate…" at bounding box center [734, 399] width 1336 height 432
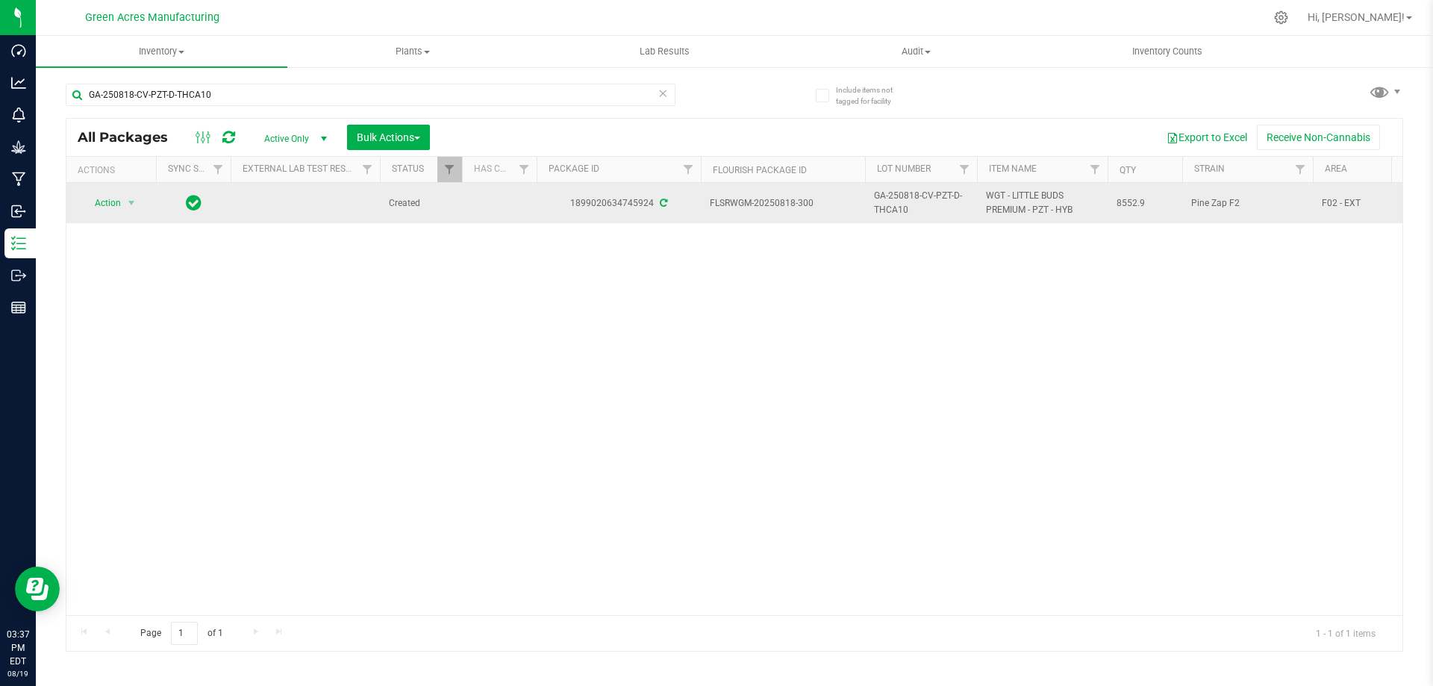
click at [113, 191] on td "Action Action Adjust qty Create package Edit attributes Global inventory Locate…" at bounding box center [111, 203] width 90 height 40
click at [116, 204] on span "Action" at bounding box center [101, 203] width 40 height 21
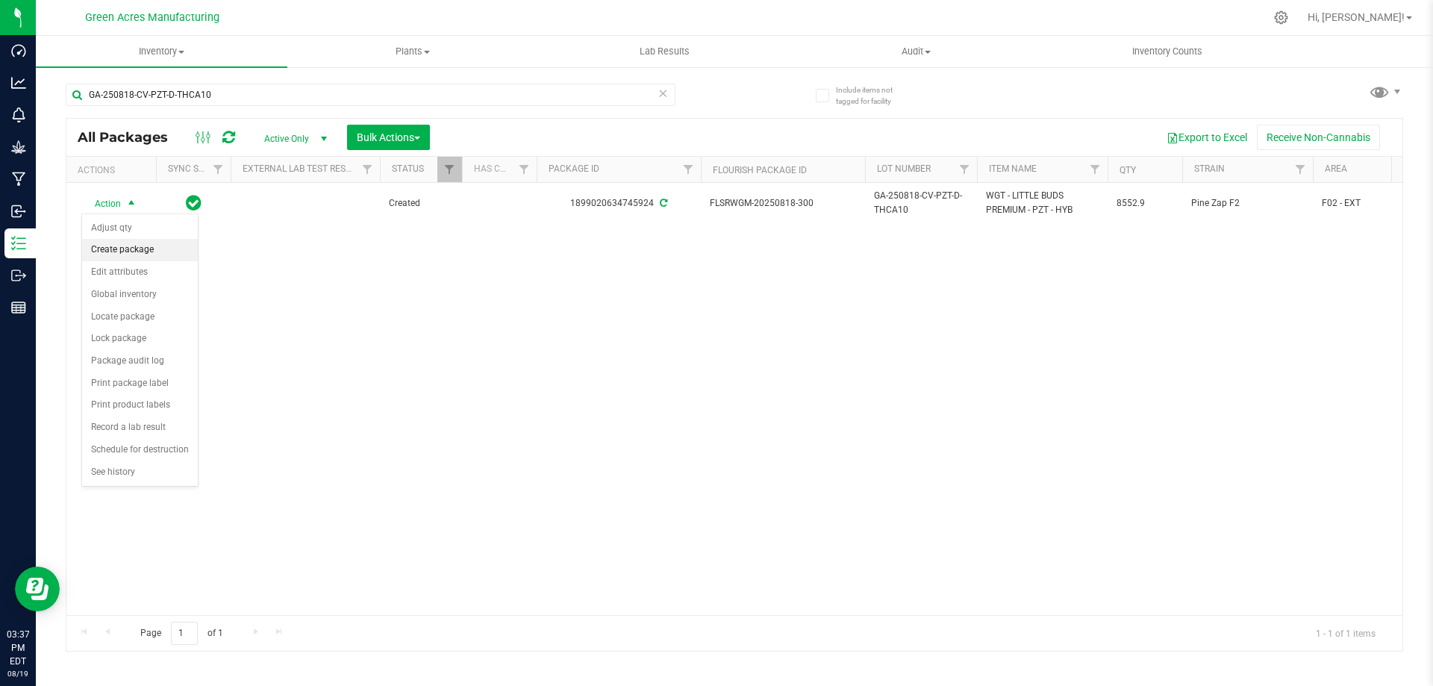
click at [125, 249] on li "Create package" at bounding box center [140, 250] width 116 height 22
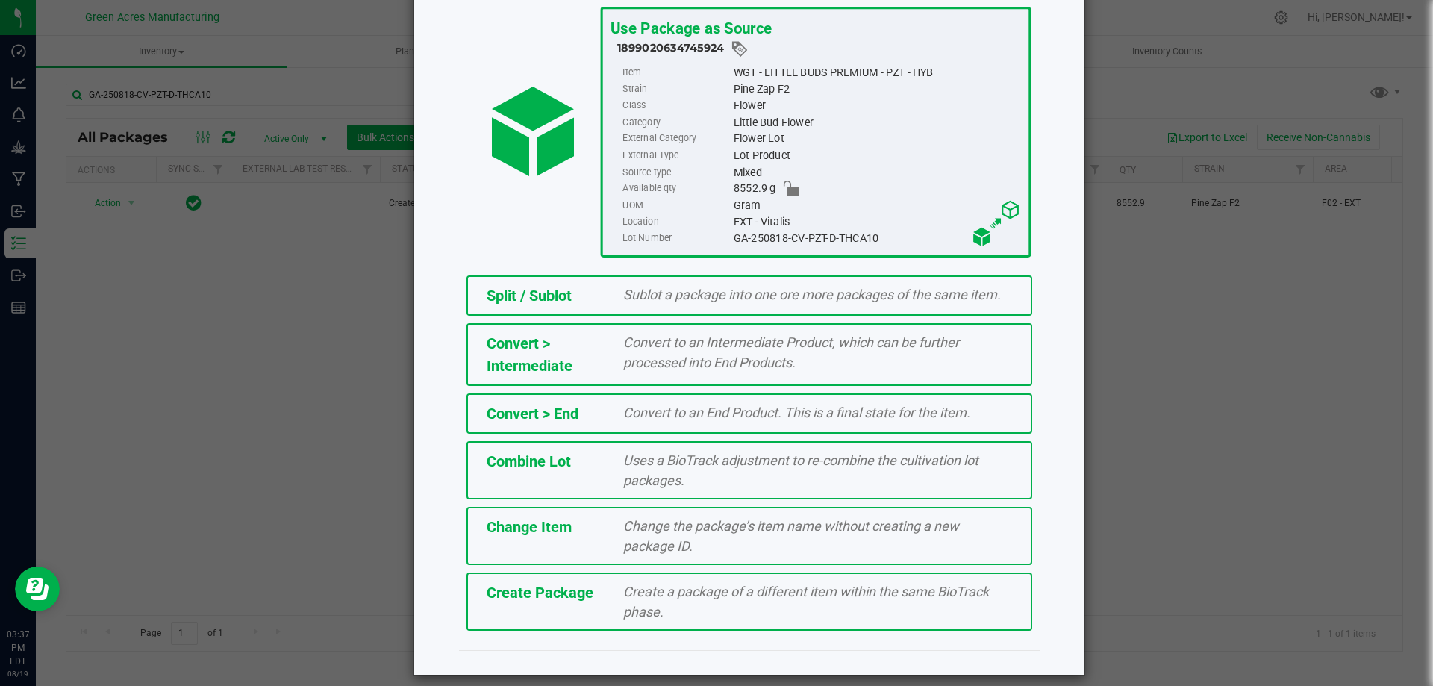
scroll to position [107, 0]
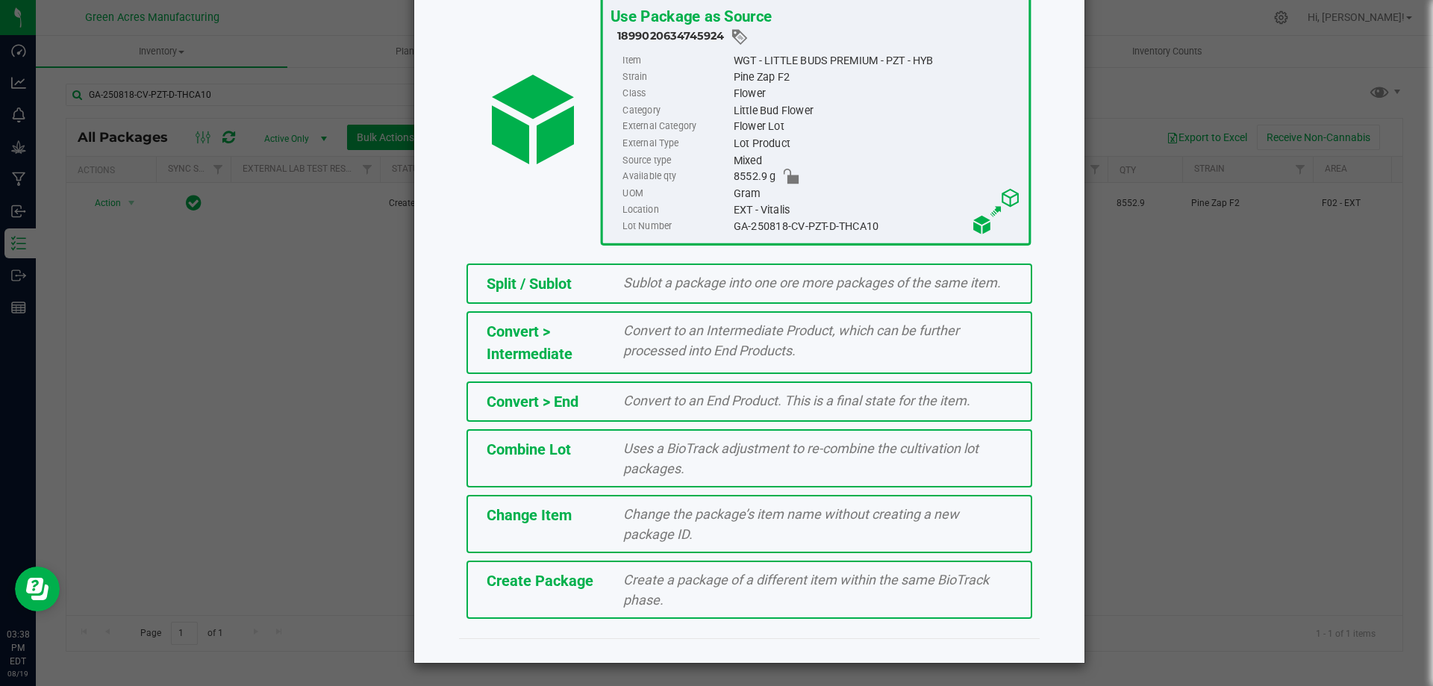
click at [813, 581] on span "Create a package of a different item within the same BioTrack phase." at bounding box center [806, 590] width 366 height 36
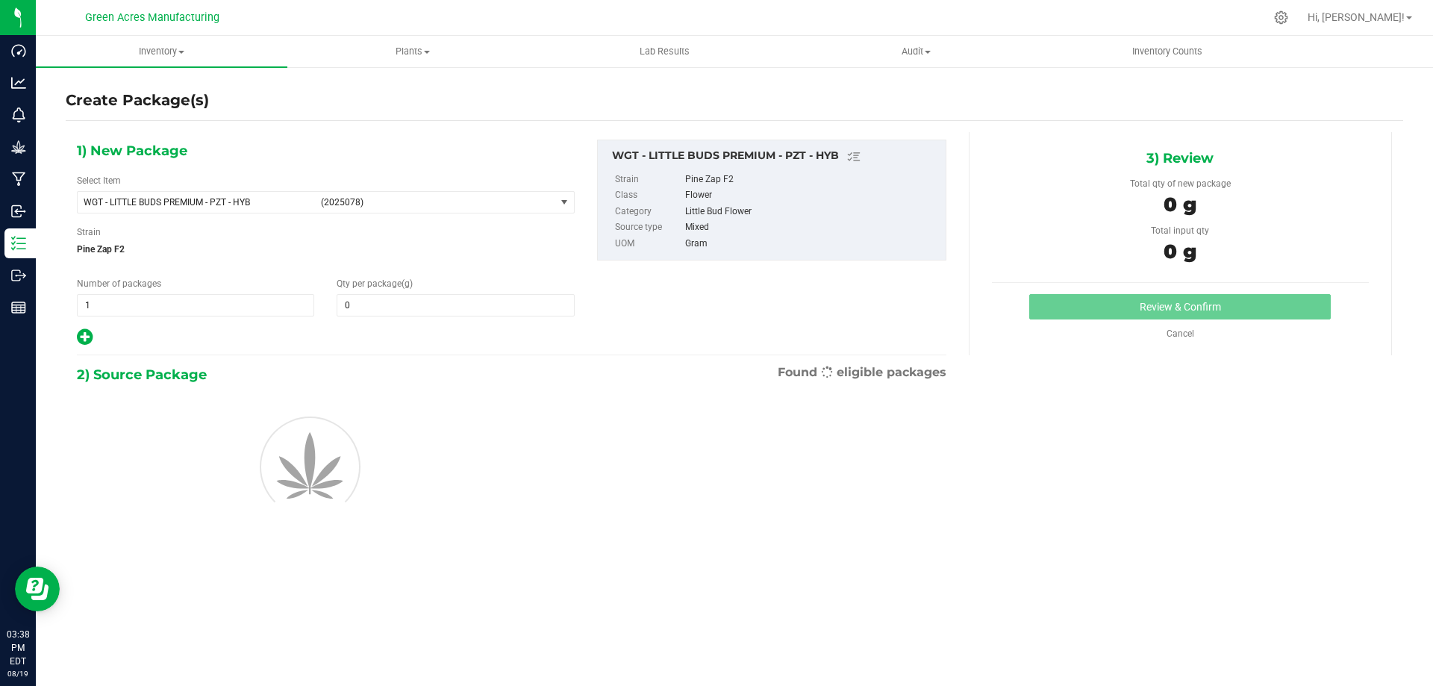
type input "0.0000"
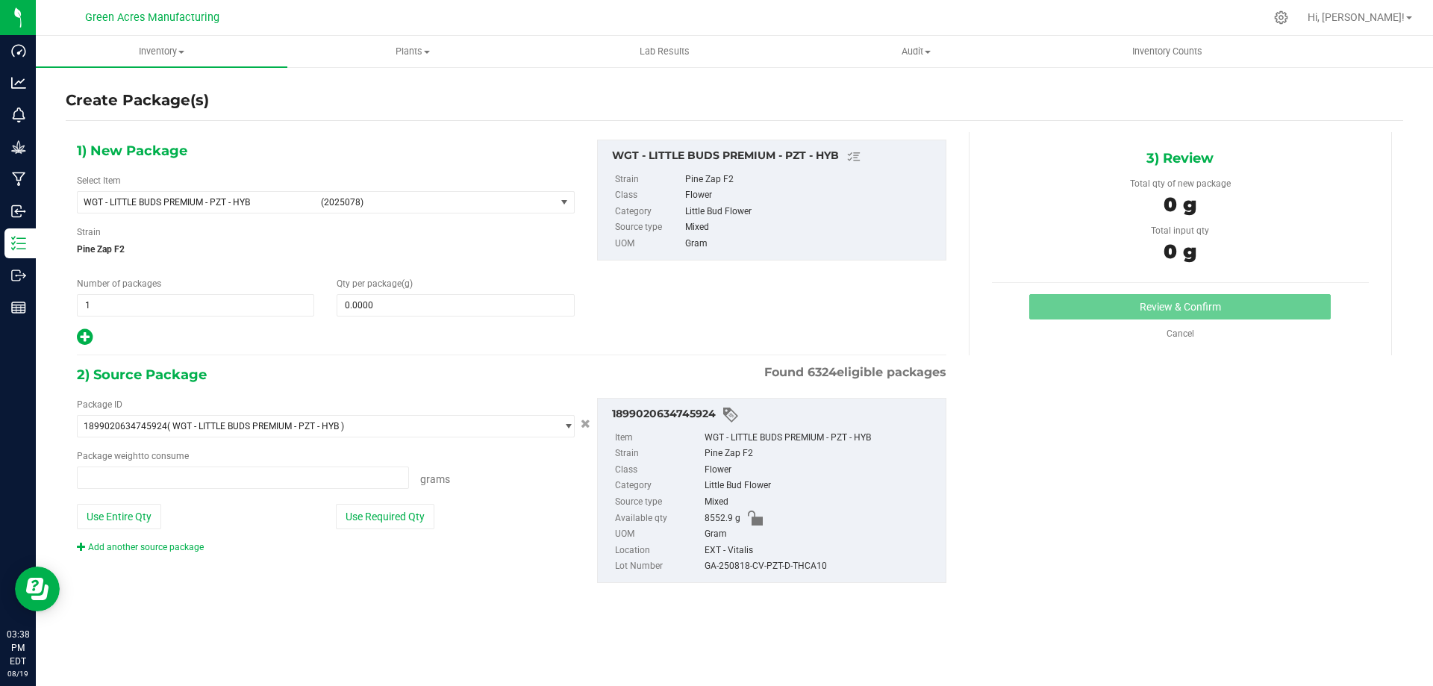
type input "0.0000 g"
click at [129, 196] on span "WGT - LITTLE BUDS PREMIUM - PZT - HYB (2025078)" at bounding box center [317, 202] width 478 height 21
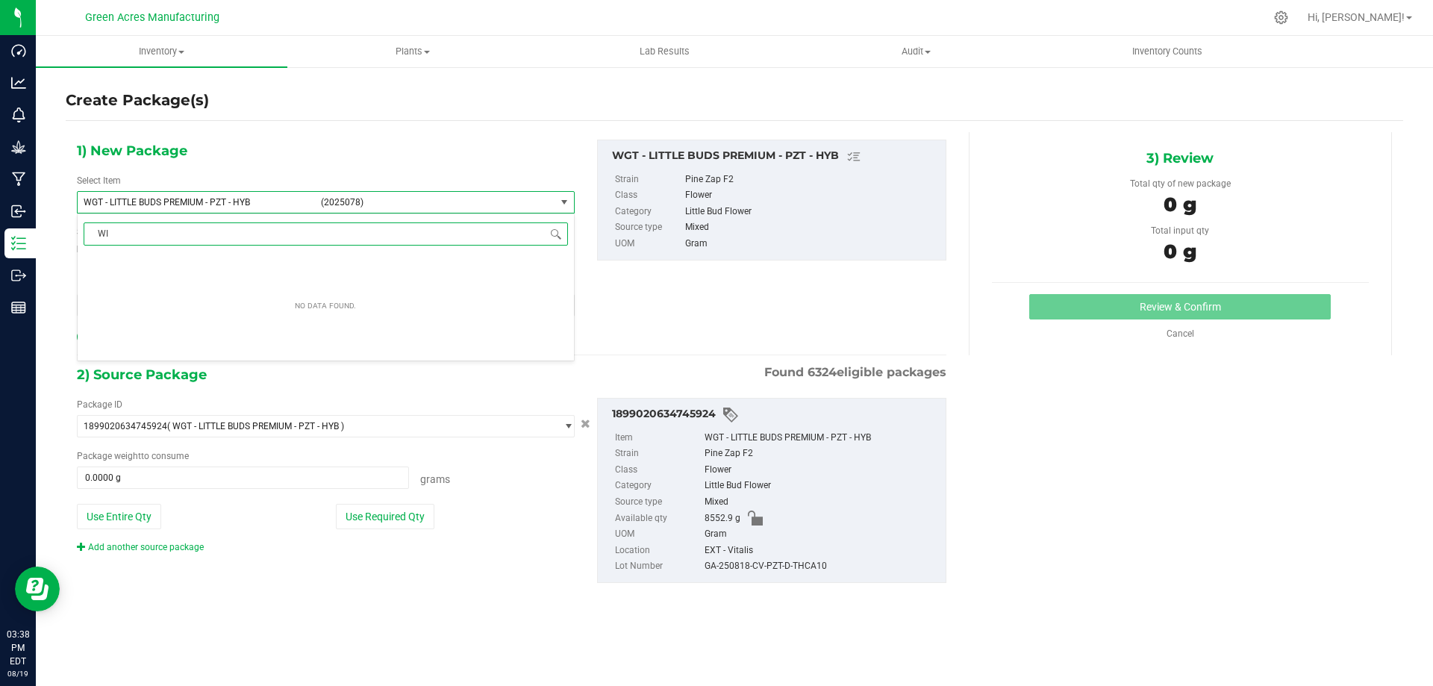
type input "W"
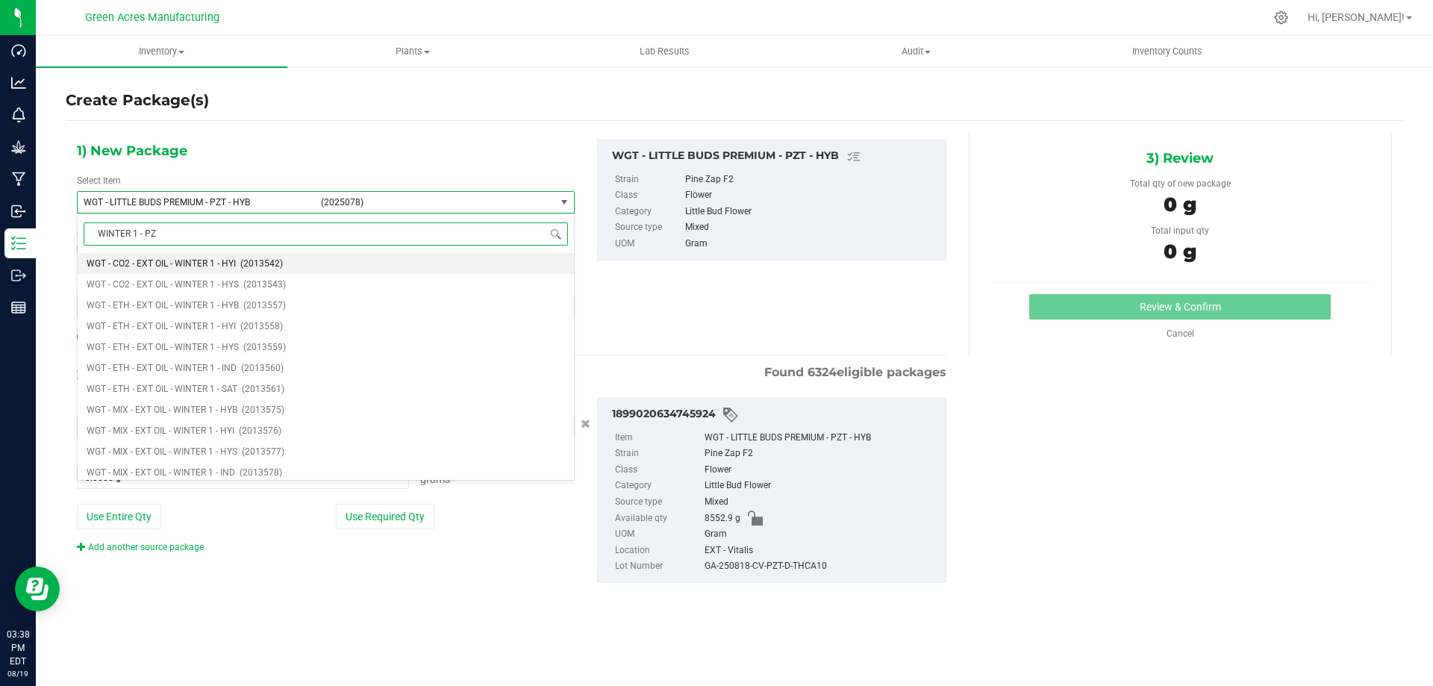
type input "WINTER 1 - PZT"
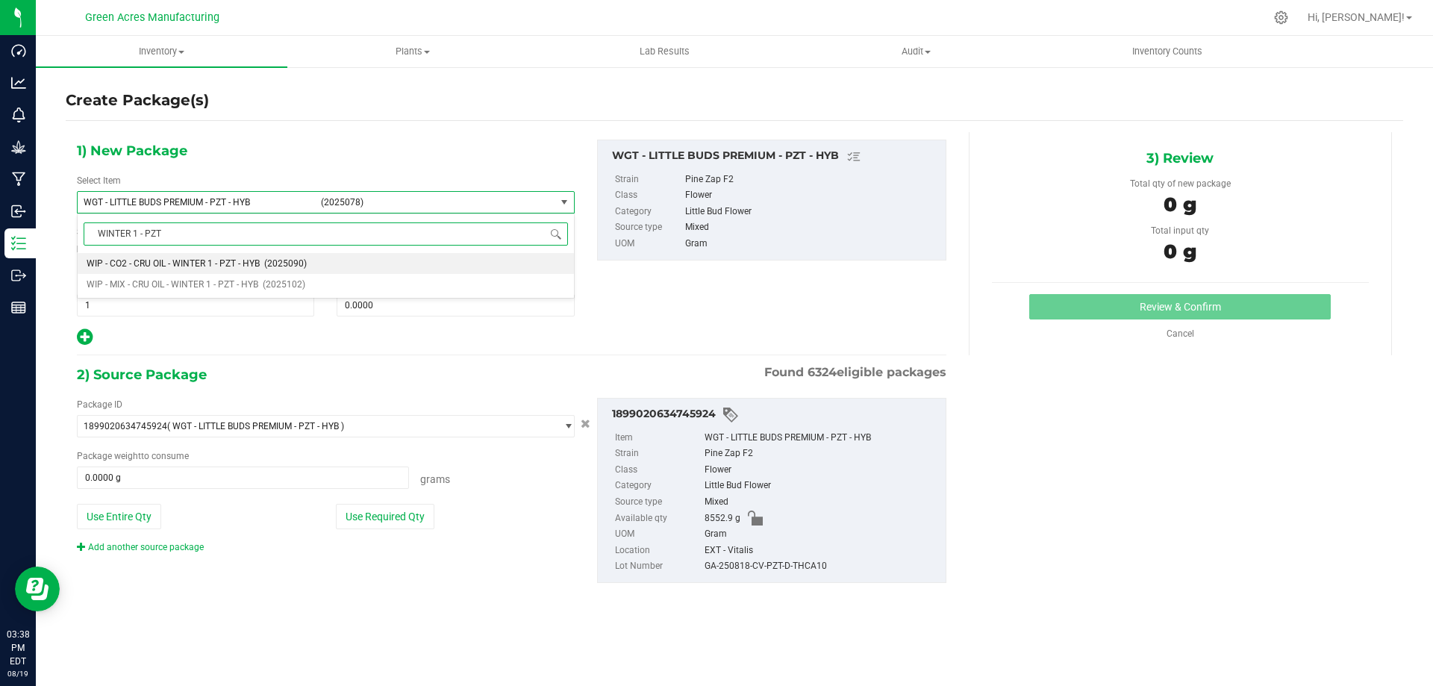
click at [159, 258] on span "WIP - CO2 - CRU OIL - WINTER 1 - PZT - HYB" at bounding box center [173, 263] width 173 height 10
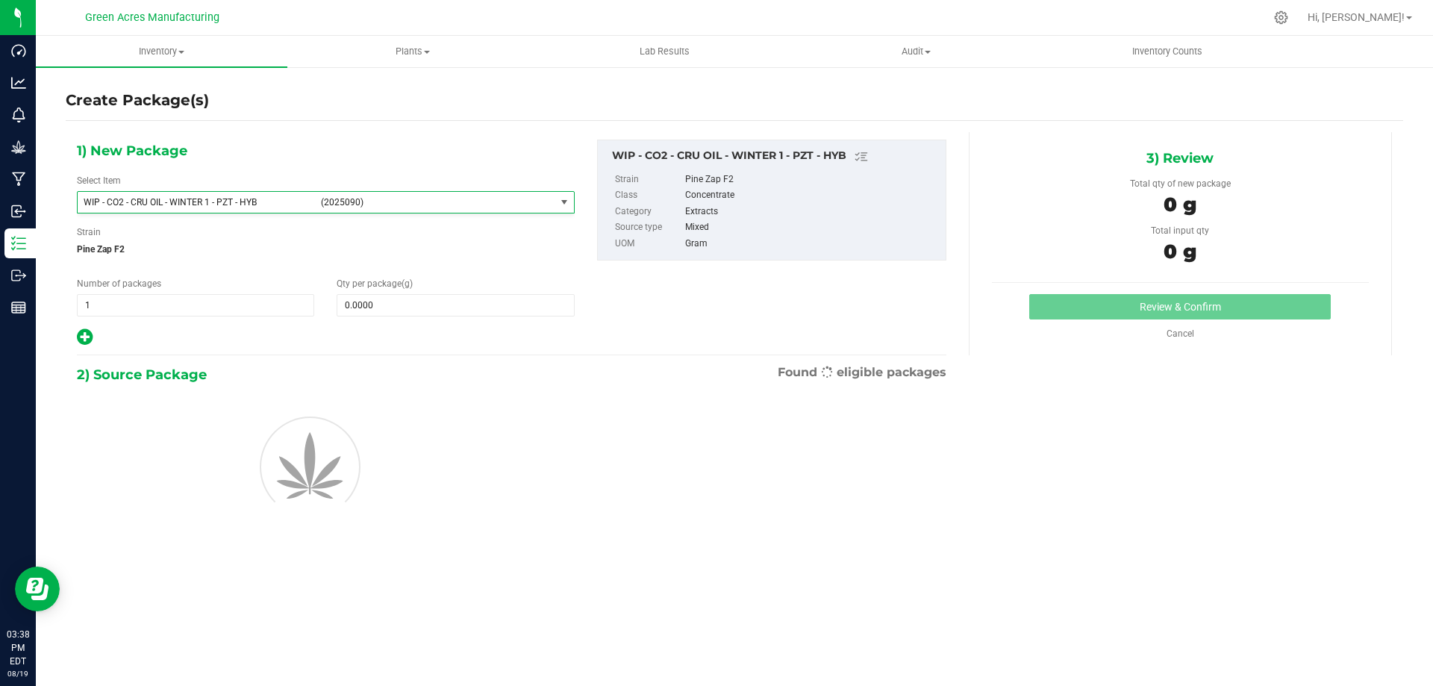
type input "0.0000"
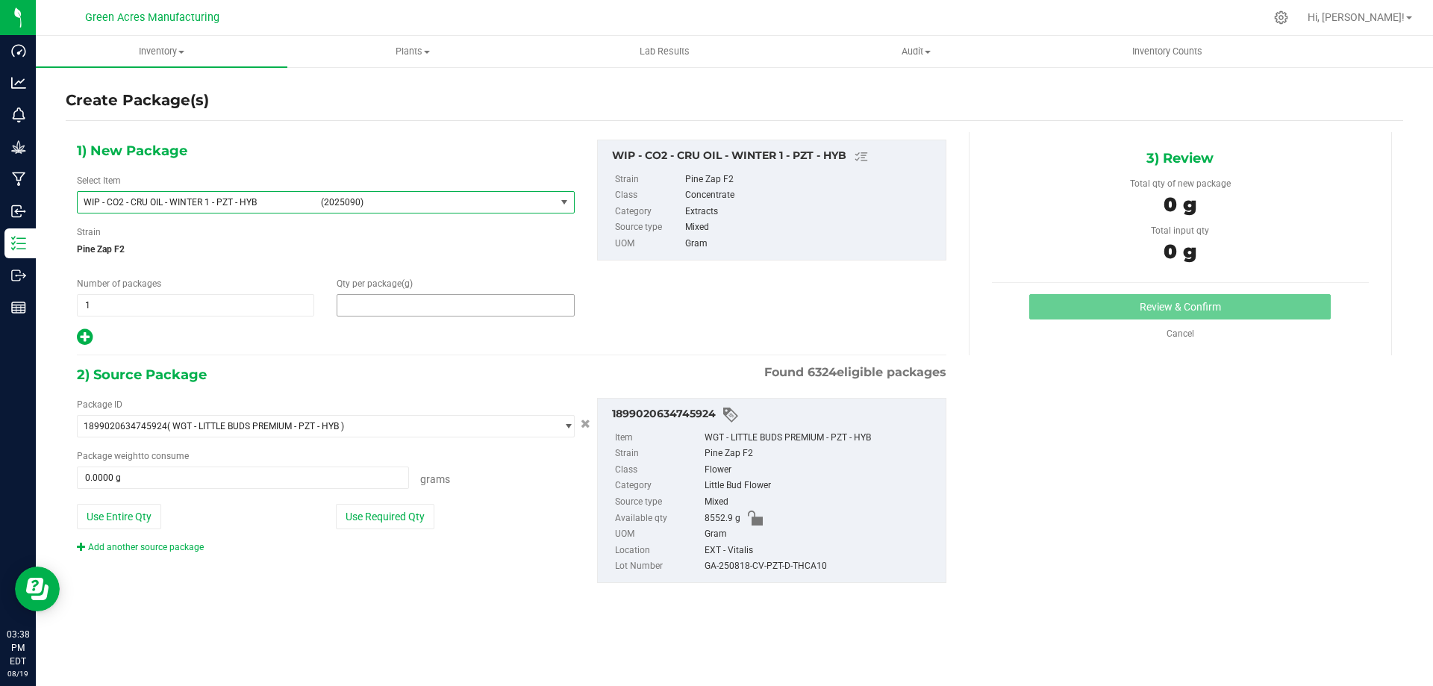
click at [431, 310] on span at bounding box center [455, 305] width 237 height 22
paste input "1278.7"
type input "1278.7"
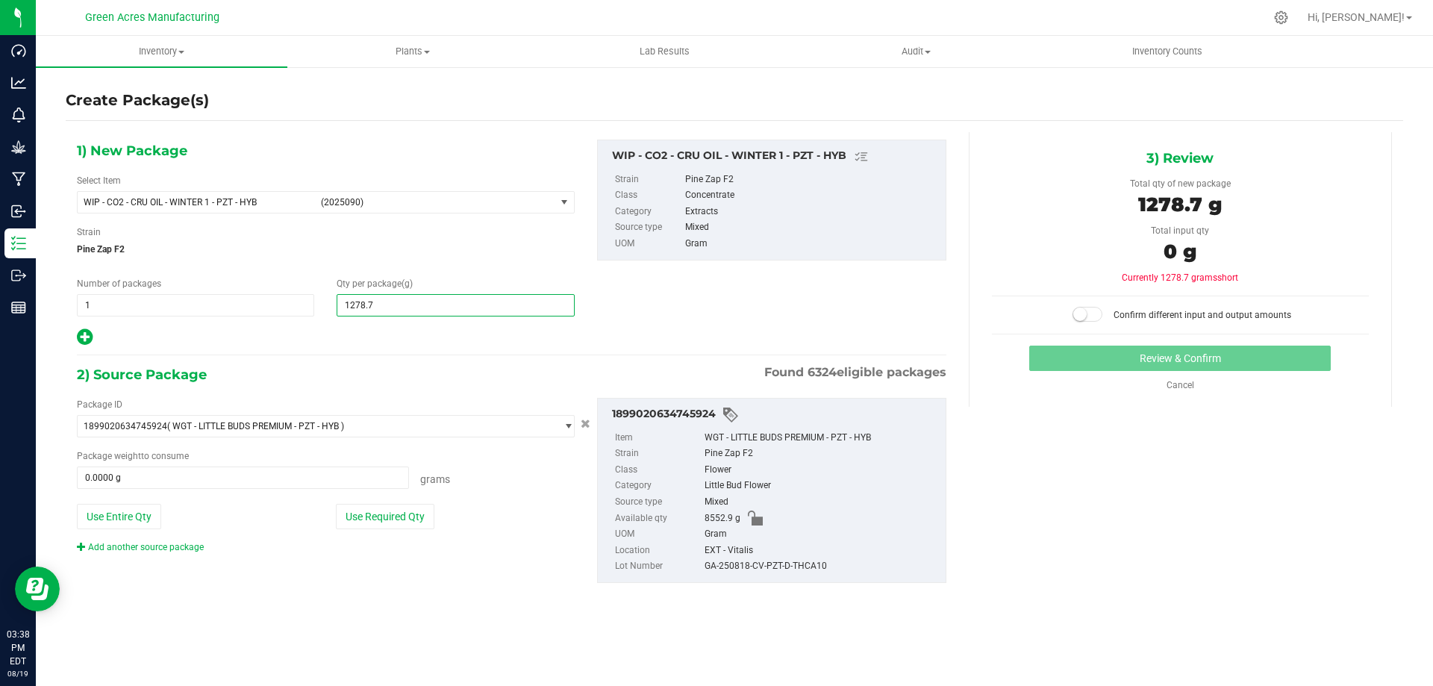
type input "1,278.7000"
click at [430, 346] on div at bounding box center [326, 337] width 498 height 19
click at [138, 508] on button "Use Entire Qty" at bounding box center [119, 516] width 84 height 25
type input "8552.9000 g"
click at [1084, 315] on small at bounding box center [1079, 313] width 13 height 13
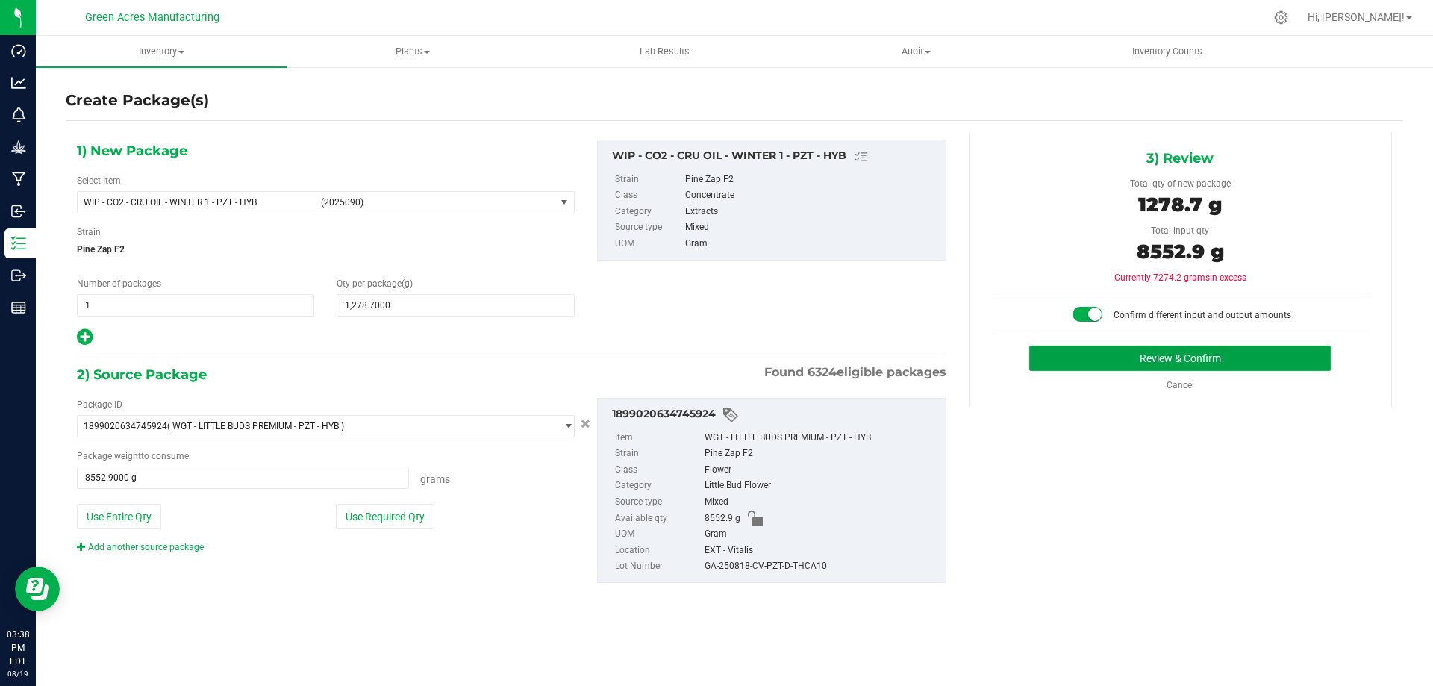
click at [1096, 356] on button "Review & Confirm" at bounding box center [1179, 358] width 301 height 25
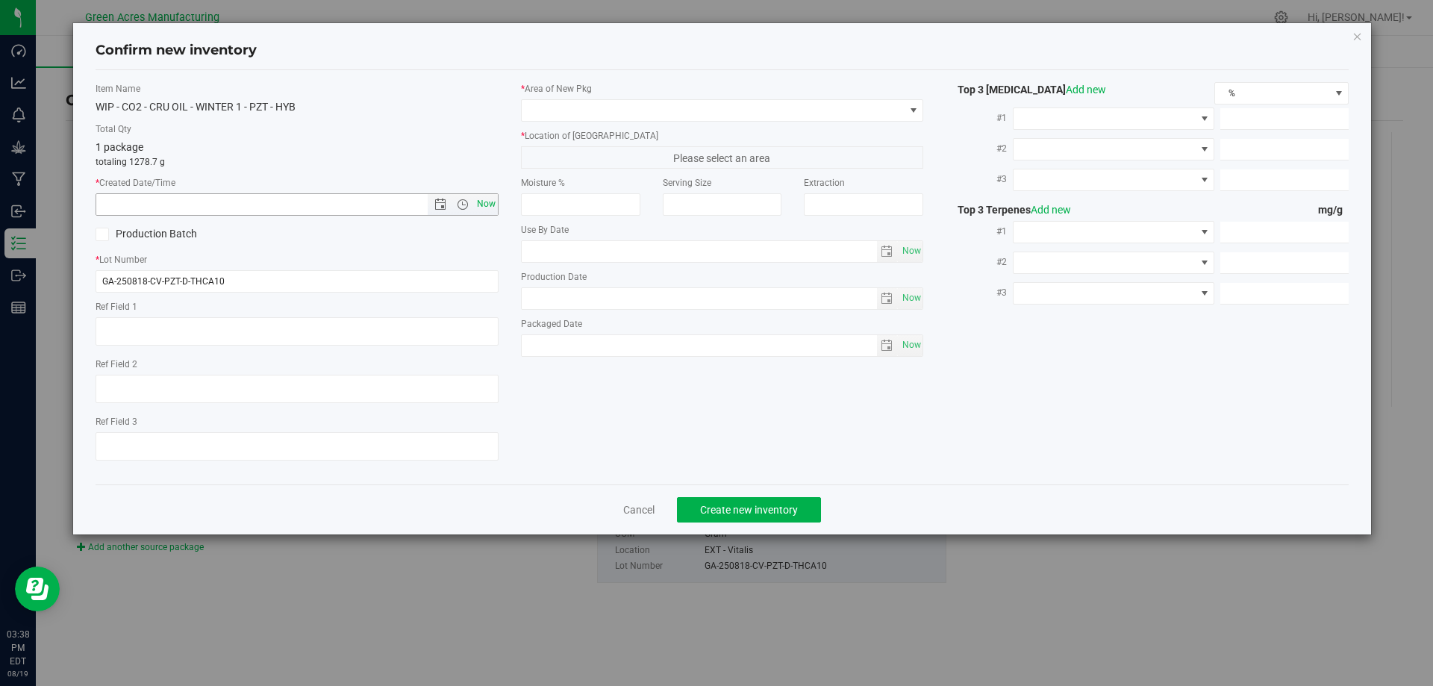
click at [481, 214] on span "Now" at bounding box center [485, 204] width 25 height 22
type input "8/19/2025 3:38 PM"
click at [549, 112] on span at bounding box center [713, 110] width 383 height 21
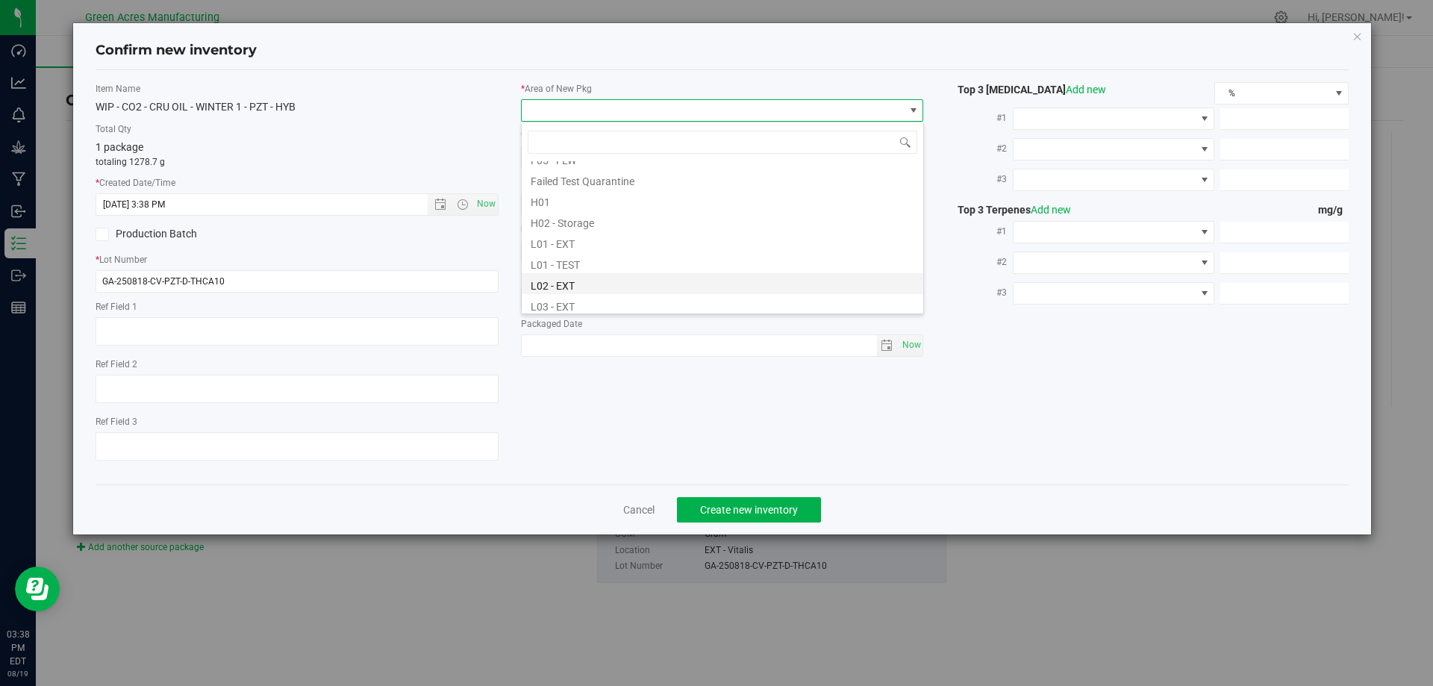
scroll to position [224, 0]
click at [571, 282] on li "L03 - EXT" at bounding box center [722, 282] width 401 height 21
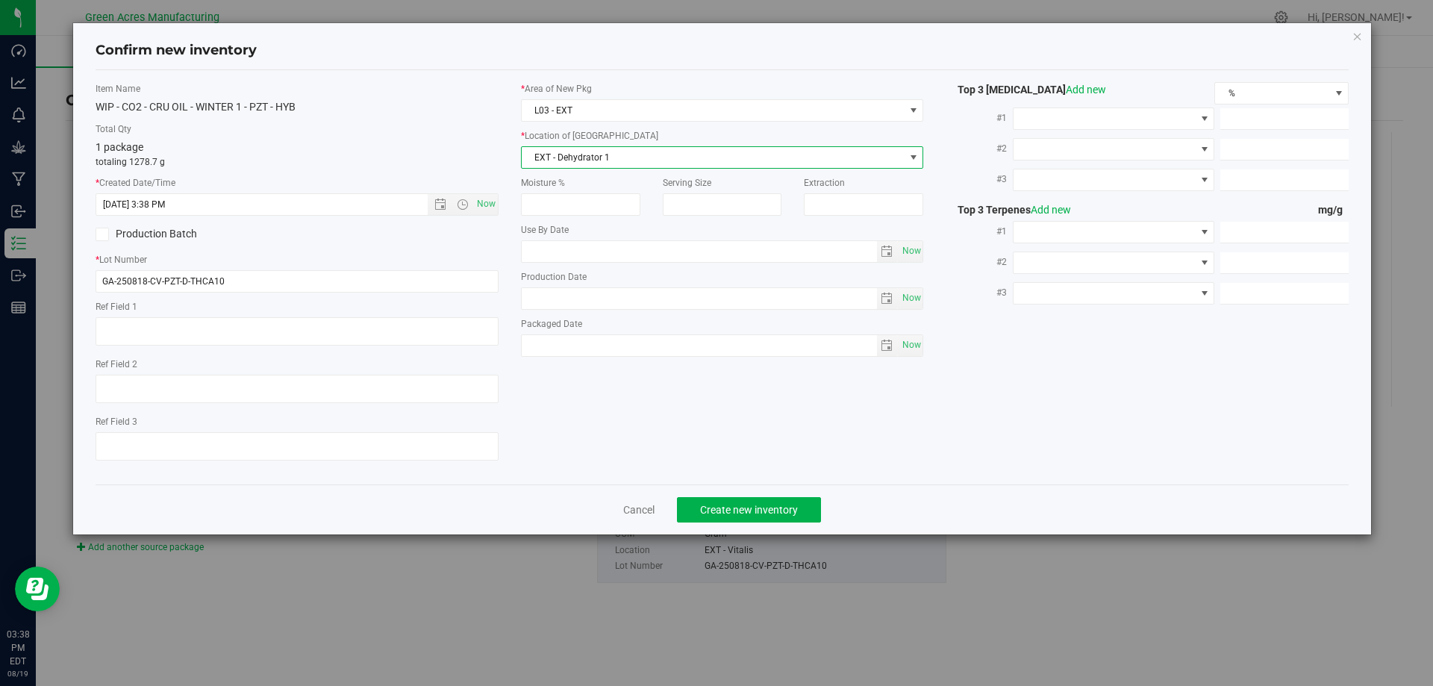
click at [656, 153] on span "EXT - Dehydrator 1" at bounding box center [713, 157] width 383 height 21
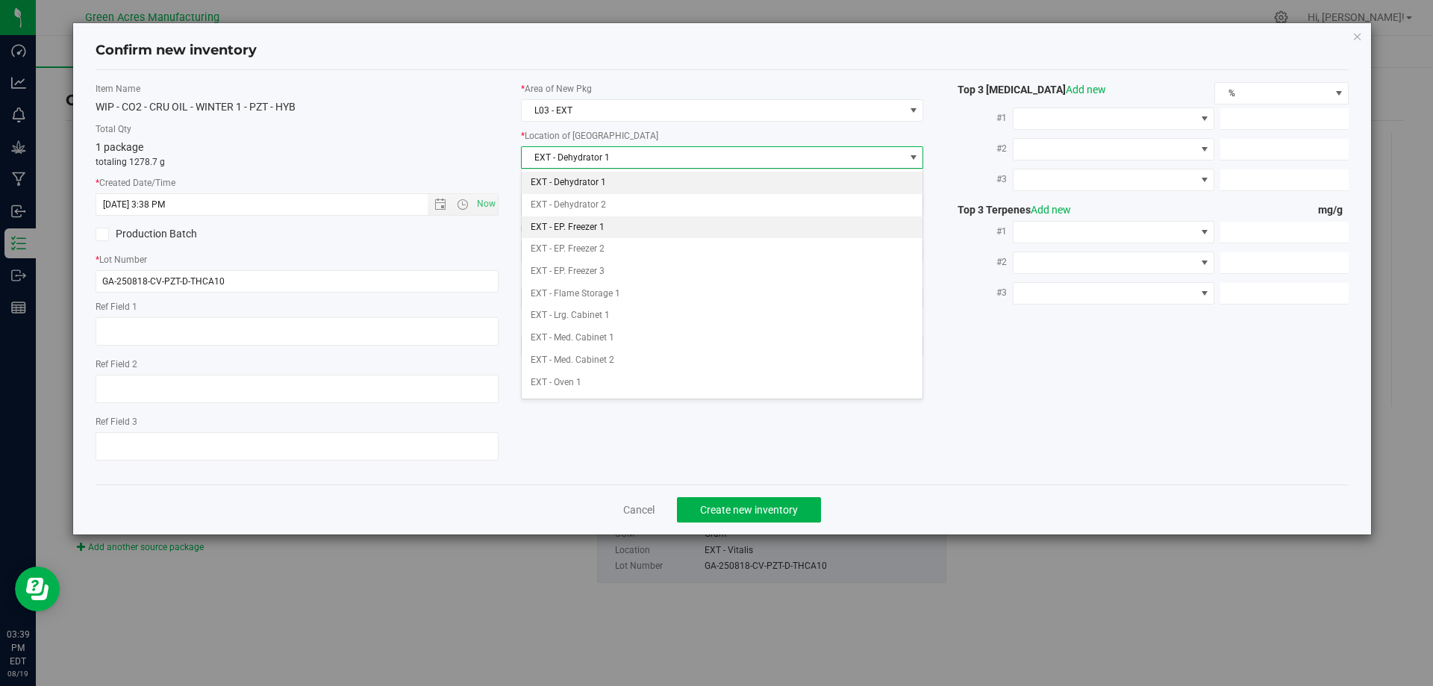
click at [608, 222] on li "EXT - EP. Freezer 1" at bounding box center [722, 227] width 401 height 22
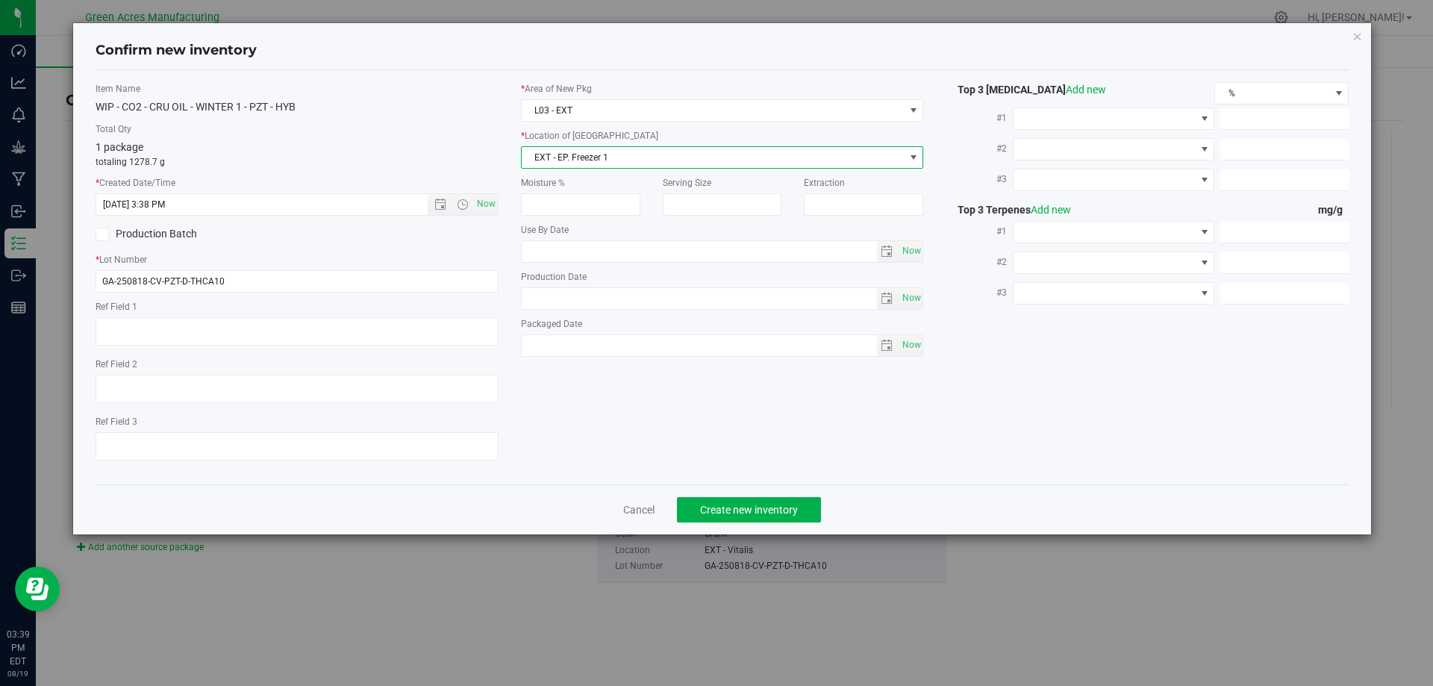
click at [404, 134] on label "Total Qty" at bounding box center [297, 128] width 403 height 13
click at [743, 504] on span "Create new inventory" at bounding box center [749, 510] width 98 height 12
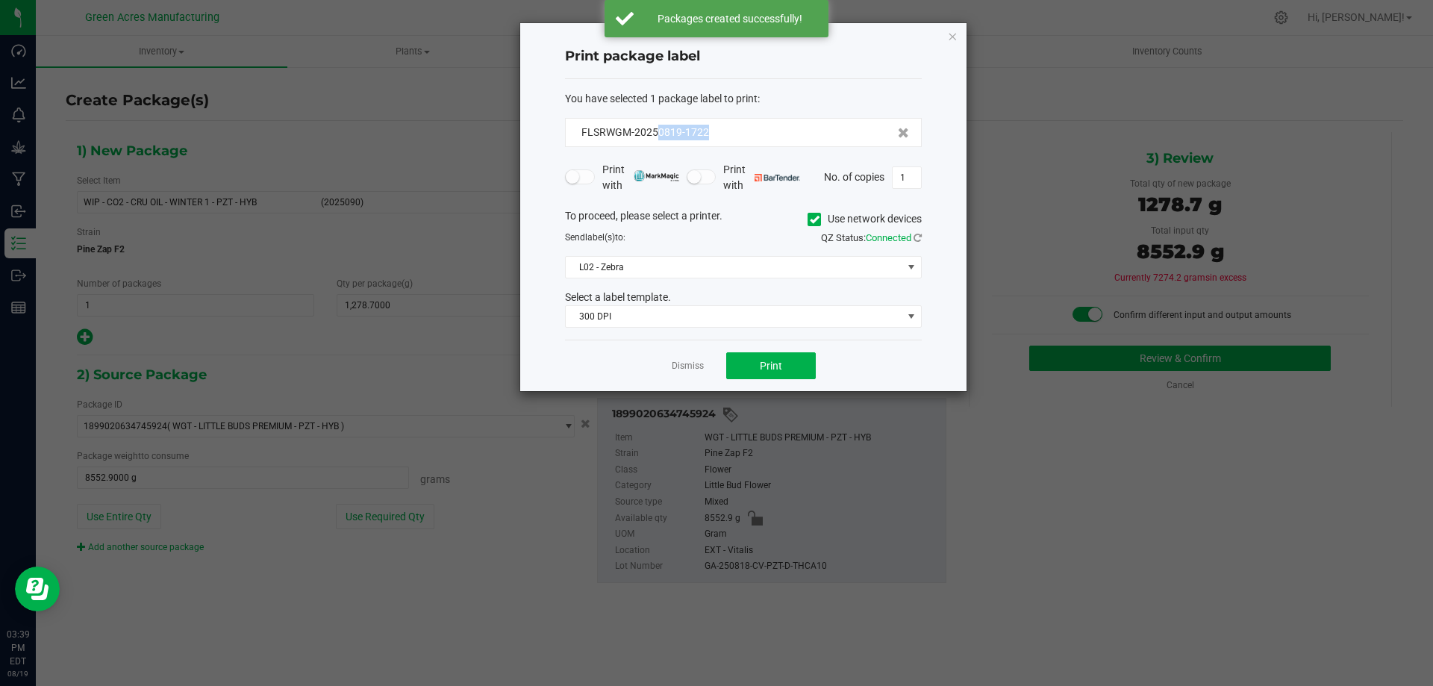
drag, startPoint x: 707, startPoint y: 132, endPoint x: 659, endPoint y: 119, distance: 50.3
click at [659, 119] on div "FLSRWGM-20250819-1722" at bounding box center [743, 132] width 357 height 29
copy span "0819-1722"
click at [901, 181] on input "1" at bounding box center [907, 177] width 28 height 21
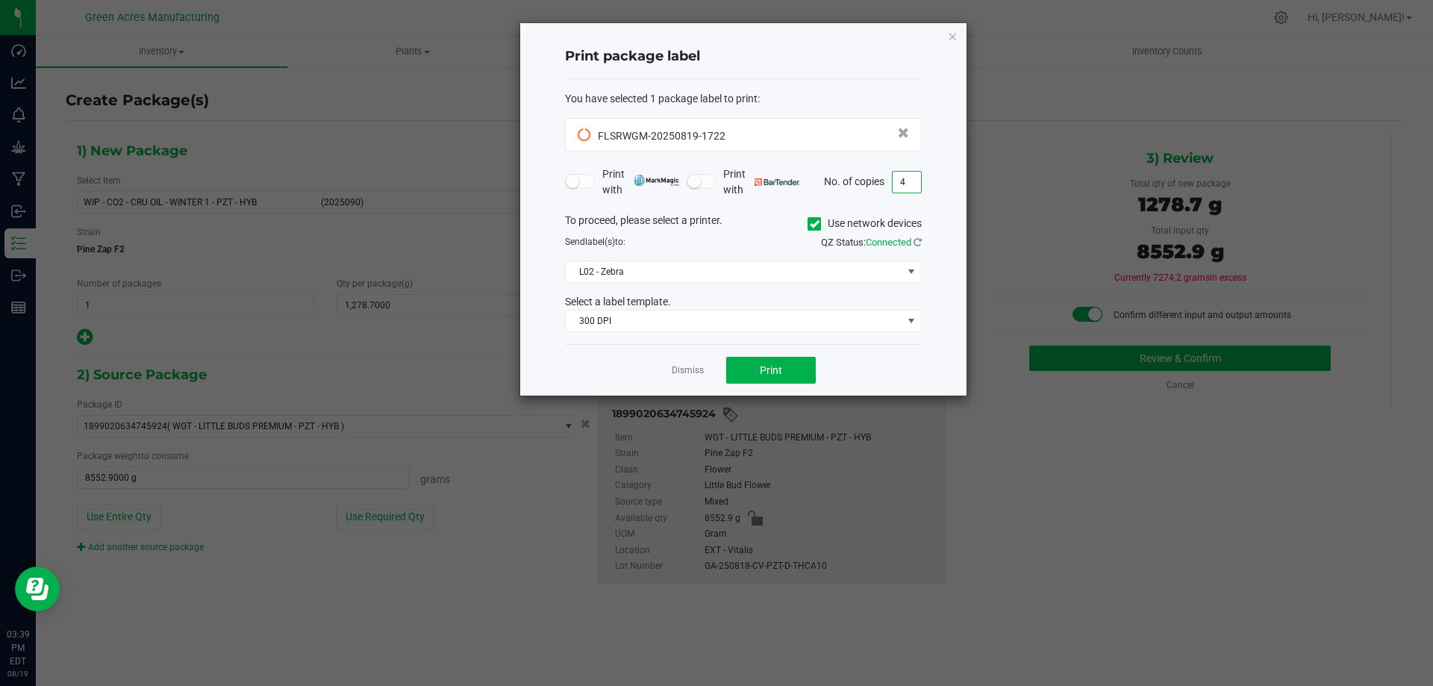
type input "4"
click at [877, 71] on div "Print package label" at bounding box center [743, 57] width 357 height 44
click at [782, 359] on button "Print" at bounding box center [771, 370] width 90 height 27
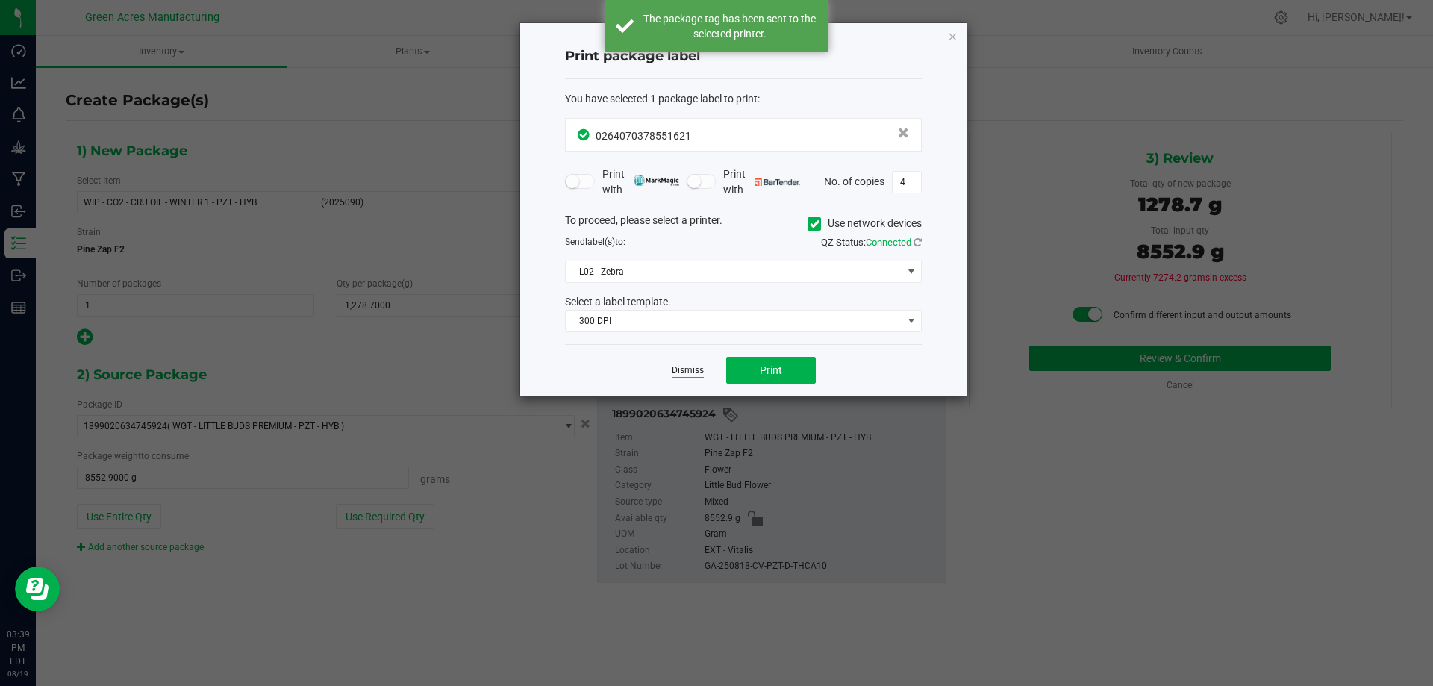
click at [693, 370] on link "Dismiss" at bounding box center [688, 370] width 32 height 13
